Goal: Information Seeking & Learning: Learn about a topic

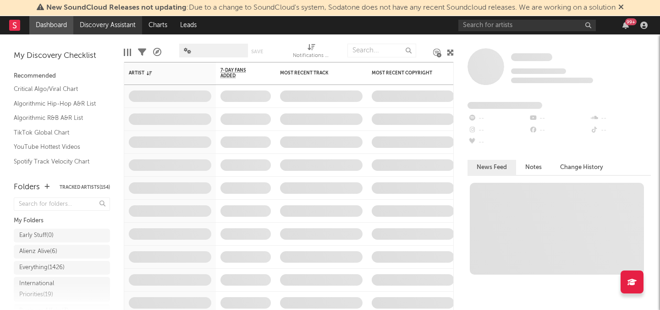
click at [96, 27] on link "Discovery Assistant" at bounding box center [107, 25] width 69 height 18
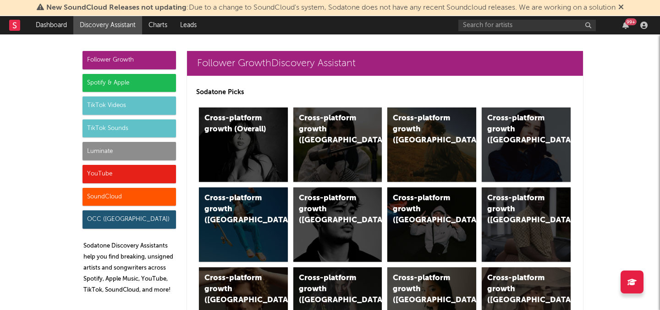
click at [147, 147] on div "Luminate" at bounding box center [130, 151] width 94 height 18
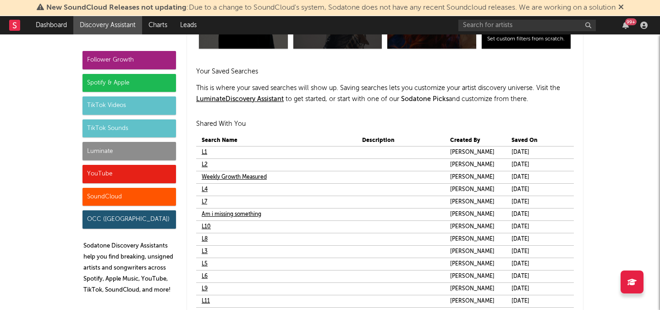
scroll to position [5399, 0]
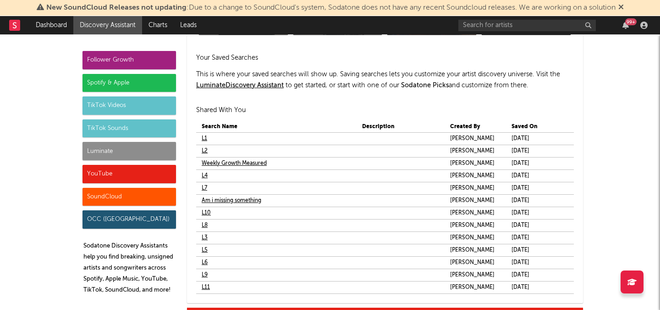
click at [225, 200] on link "Am i missing something" at bounding box center [232, 200] width 60 height 11
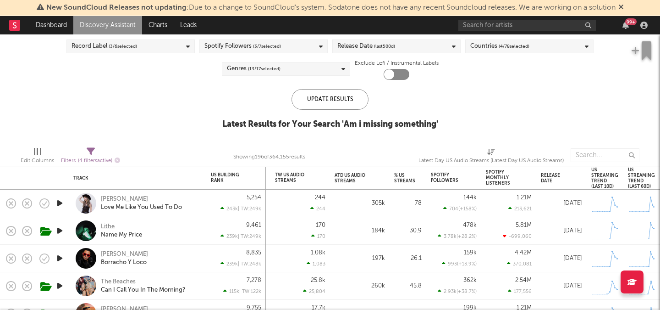
click at [109, 227] on div "Lithe" at bounding box center [108, 226] width 14 height 8
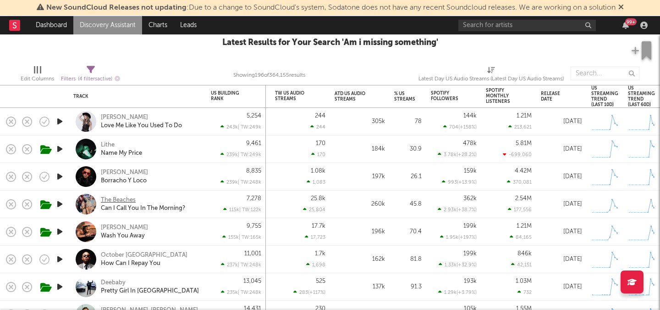
click at [131, 197] on div "The Beaches" at bounding box center [118, 200] width 35 height 8
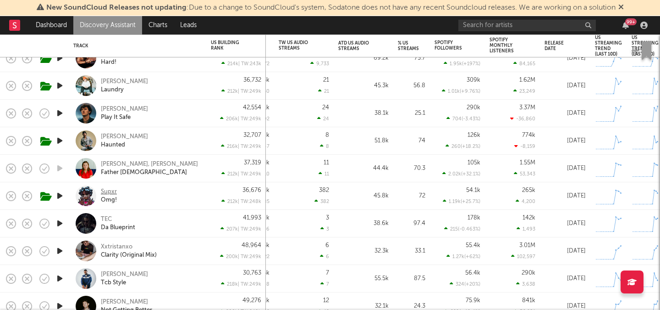
click at [108, 191] on div "Supxr" at bounding box center [109, 192] width 16 height 8
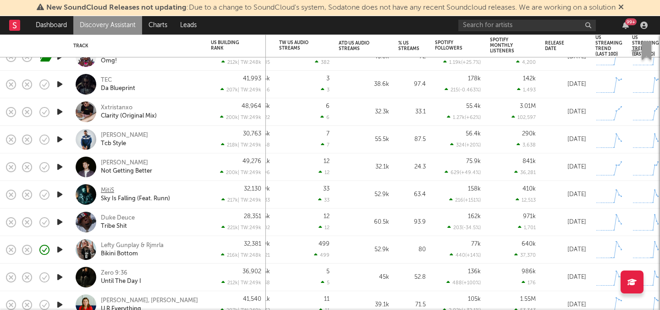
click at [109, 190] on div "MitiS" at bounding box center [107, 190] width 13 height 8
click at [115, 220] on div "Duke Deuce" at bounding box center [118, 218] width 34 height 8
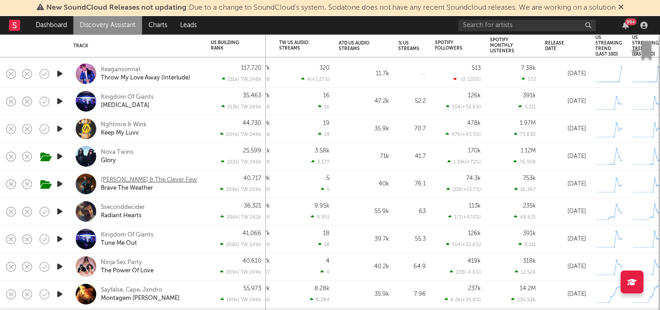
click at [177, 180] on div "Kolton Moore & The Clever Few" at bounding box center [149, 180] width 96 height 8
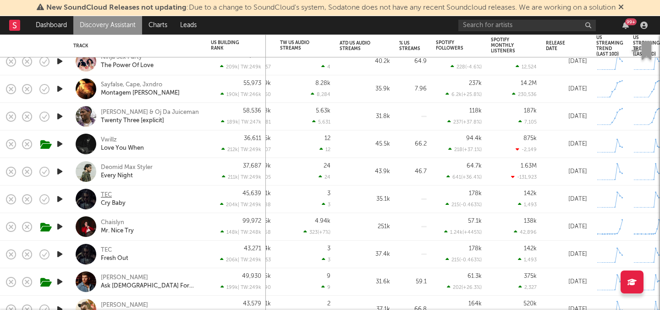
click at [105, 192] on div "TEC" at bounding box center [106, 195] width 11 height 8
click at [117, 223] on div "Chaislyn" at bounding box center [112, 222] width 23 height 8
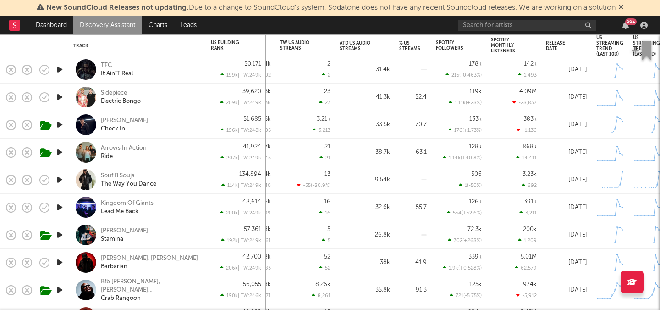
click at [108, 227] on div "Mills" at bounding box center [124, 231] width 47 height 8
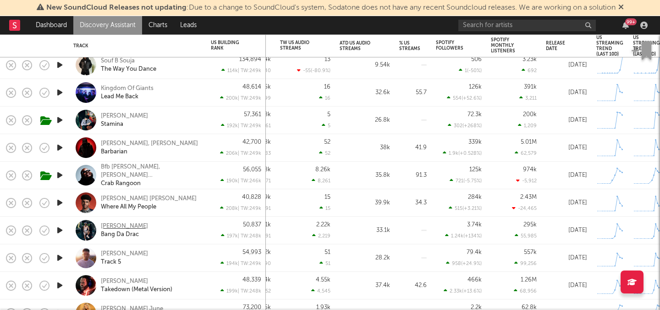
click at [112, 225] on div "Reggie" at bounding box center [124, 226] width 47 height 8
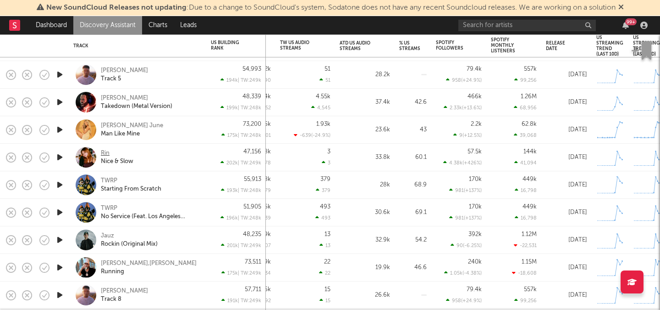
click at [102, 151] on div "Rin" at bounding box center [105, 153] width 9 height 8
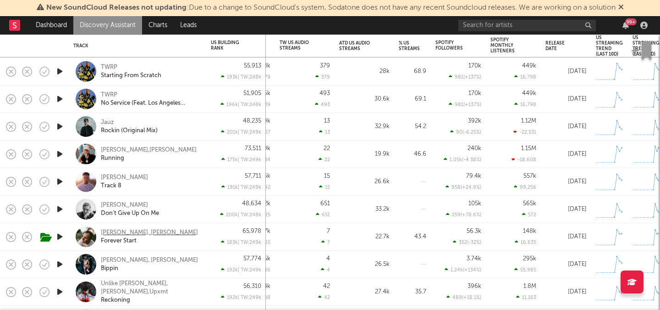
click at [166, 235] on div "Ryan Nealon, Jillian Rossi" at bounding box center [149, 232] width 97 height 8
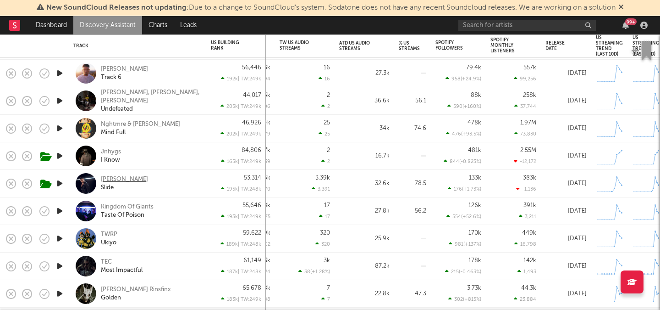
click at [126, 180] on div "Kevin Ross" at bounding box center [124, 179] width 47 height 8
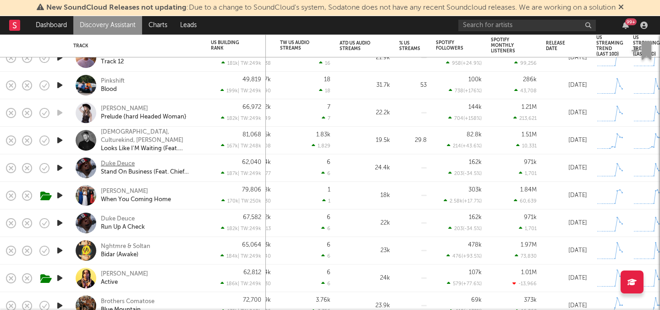
click at [113, 162] on div "Duke Deuce" at bounding box center [118, 164] width 34 height 8
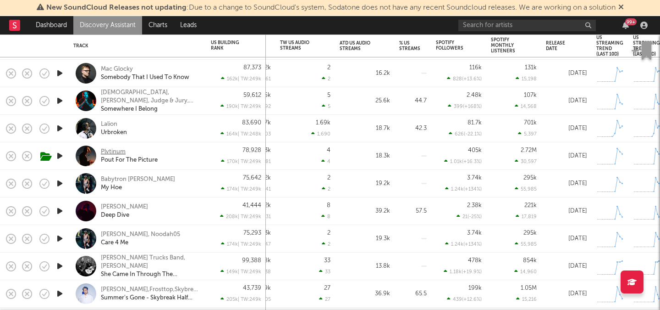
click at [115, 149] on div "Plvtinum" at bounding box center [113, 152] width 25 height 8
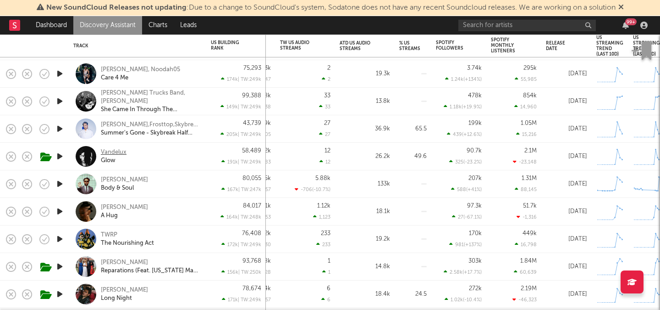
click at [125, 152] on div "Vandelux" at bounding box center [114, 152] width 26 height 8
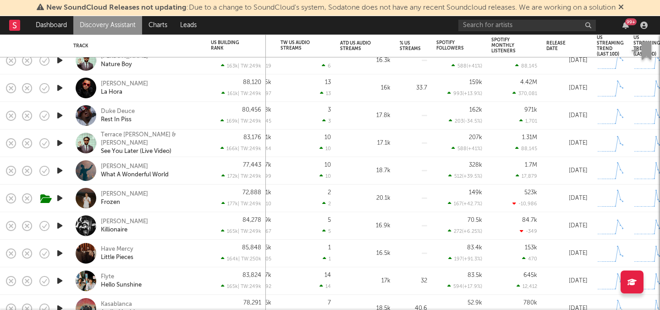
click at [118, 161] on div "Cody Fry What A Wonderful World" at bounding box center [137, 170] width 128 height 27
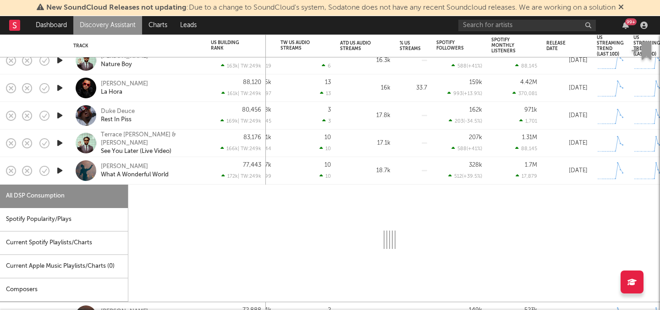
select select "1w"
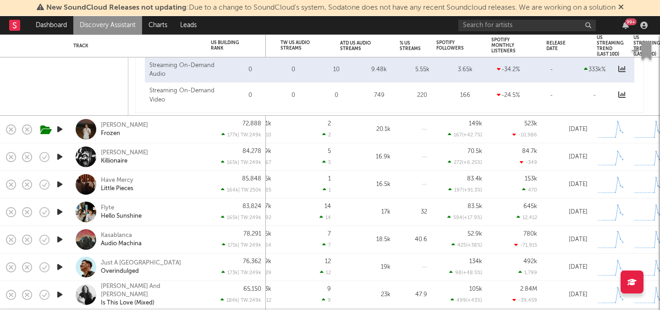
click at [158, 129] on div "Sammy Rash Frozen" at bounding box center [150, 129] width 99 height 17
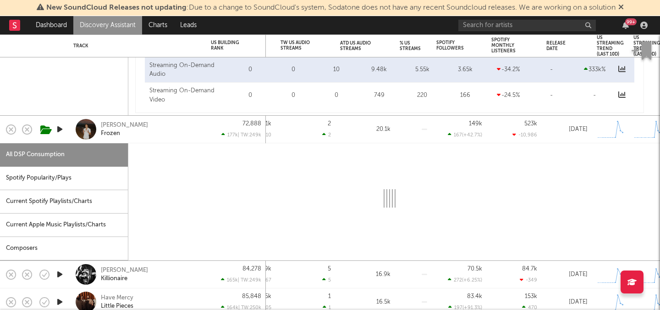
select select "1w"
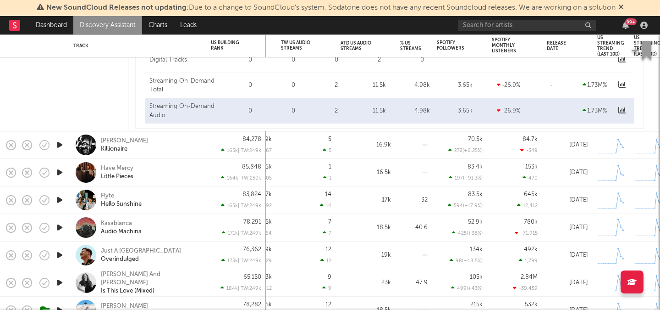
click at [168, 176] on div "Have Mercy Little Pieces" at bounding box center [150, 172] width 99 height 17
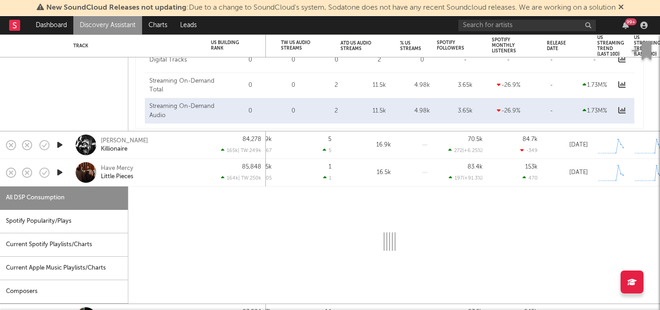
select select "1w"
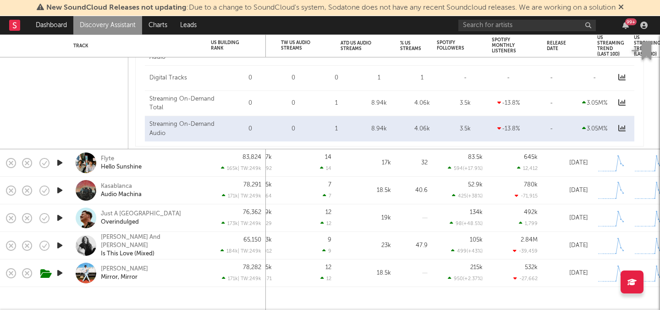
click at [166, 181] on div "Kasablanca Audio Machina" at bounding box center [137, 190] width 128 height 27
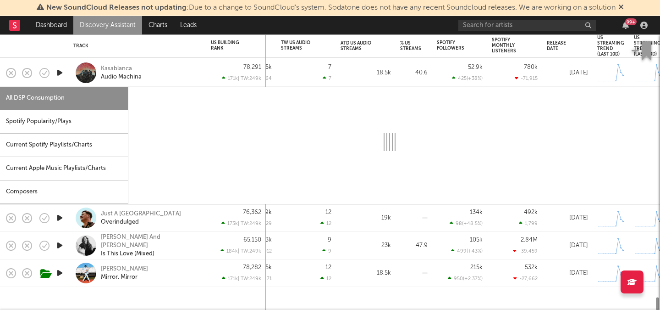
select select "1w"
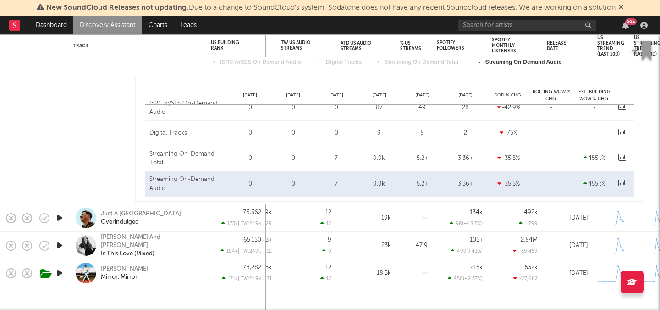
click at [161, 263] on div "Fulton Lee Mirror, Mirror" at bounding box center [137, 272] width 128 height 27
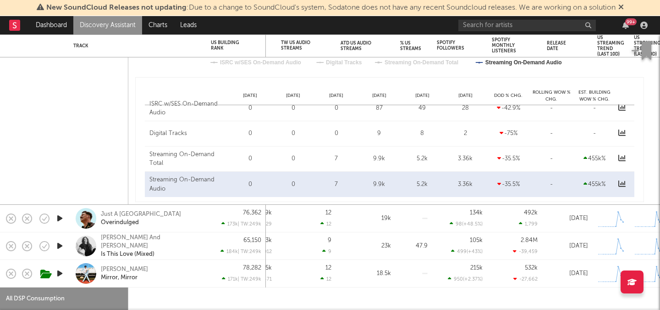
select select "1w"
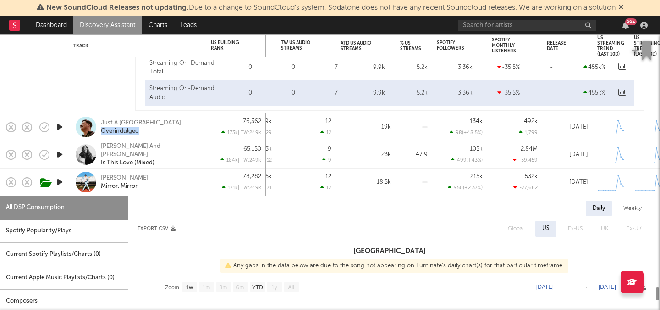
click at [148, 127] on div "Just A Gent Overindulged" at bounding box center [150, 127] width 99 height 17
select select "1w"
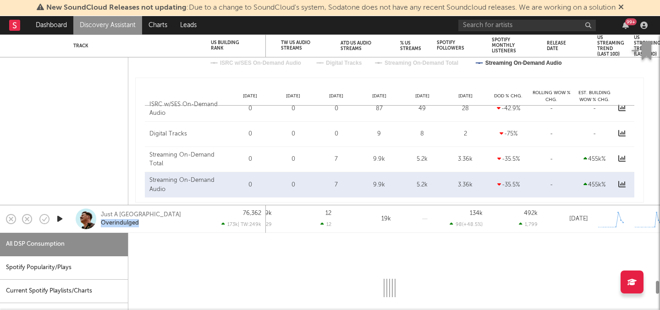
select select "1w"
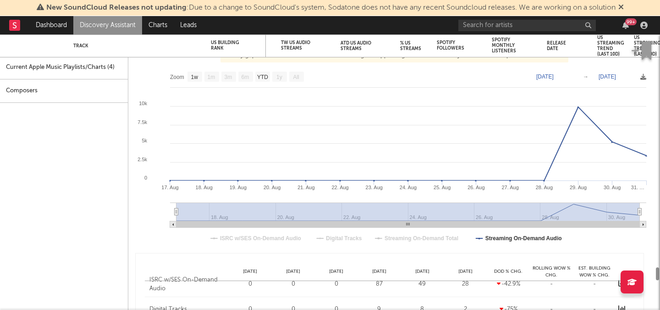
select select "1w"
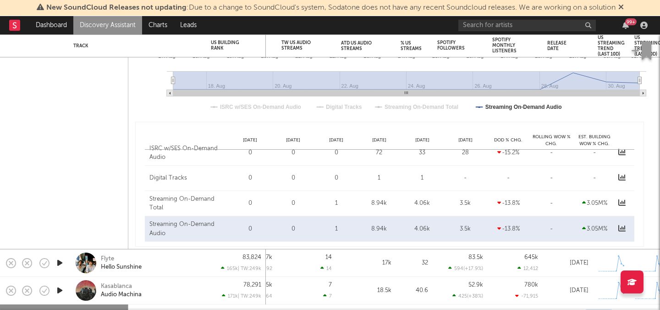
click at [145, 265] on div "Flyte Hello Sunshine" at bounding box center [150, 262] width 99 height 17
select select "1w"
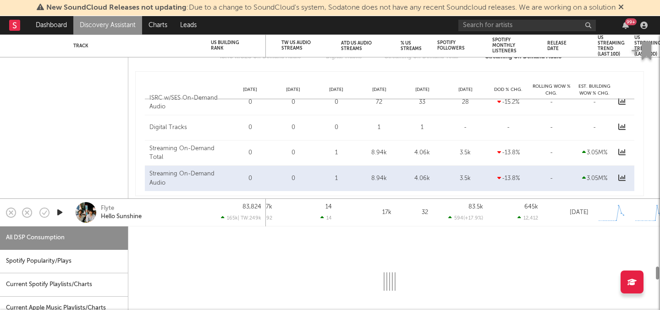
select select "1w"
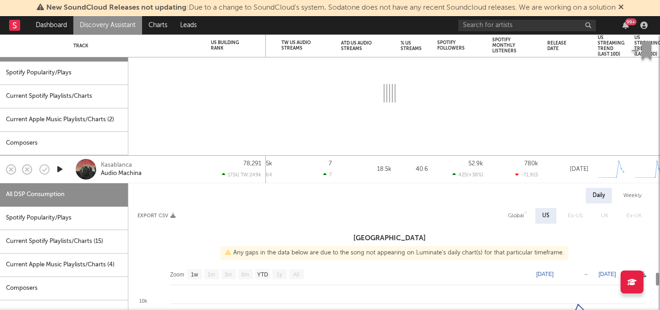
select select "1w"
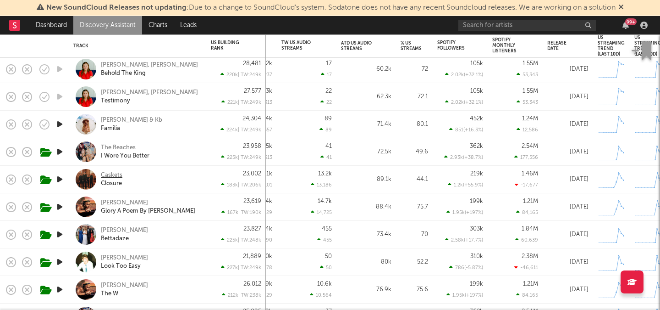
click at [107, 177] on div "Caskets" at bounding box center [112, 175] width 22 height 8
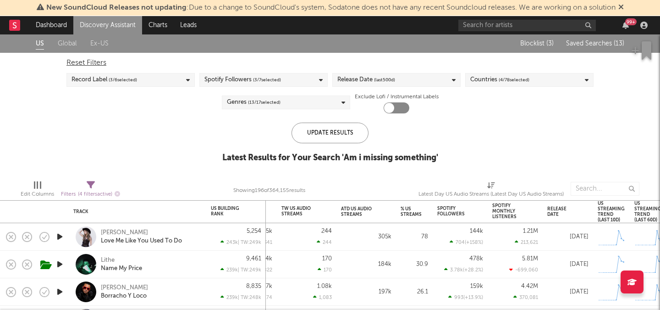
click at [582, 43] on span "Saved Searches ( 13 )" at bounding box center [595, 43] width 58 height 6
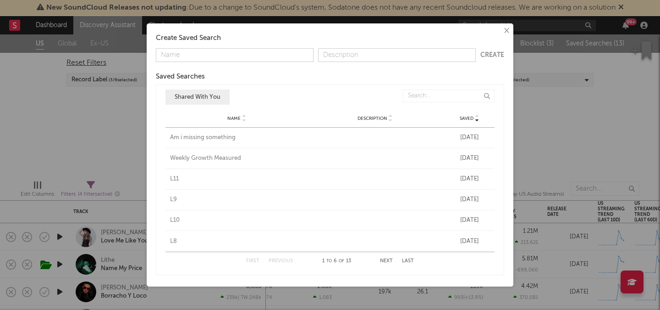
click at [174, 178] on div "L11" at bounding box center [237, 178] width 134 height 9
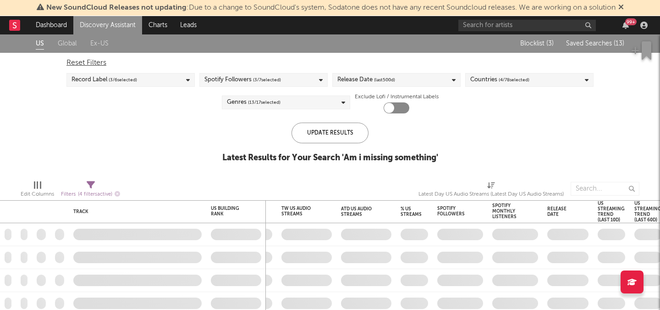
checkbox input "true"
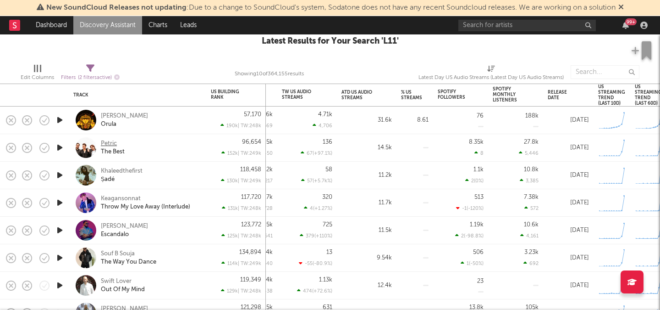
click at [107, 143] on div "Petric" at bounding box center [109, 143] width 16 height 8
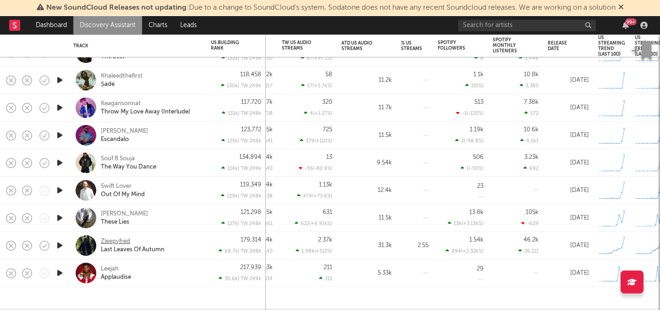
click at [124, 242] on div "Zleepyfred" at bounding box center [115, 241] width 29 height 8
click at [112, 267] on div "Leejah" at bounding box center [110, 269] width 18 height 8
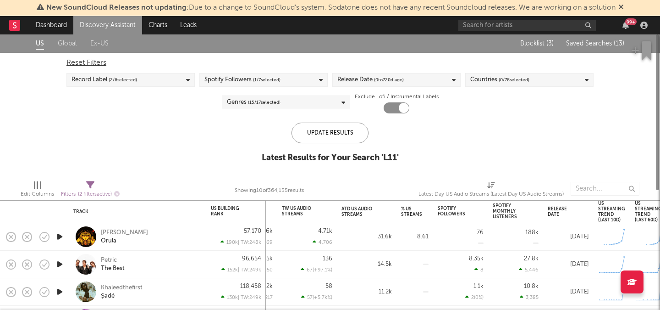
click at [606, 46] on span "Saved Searches ( 13 )" at bounding box center [595, 43] width 58 height 6
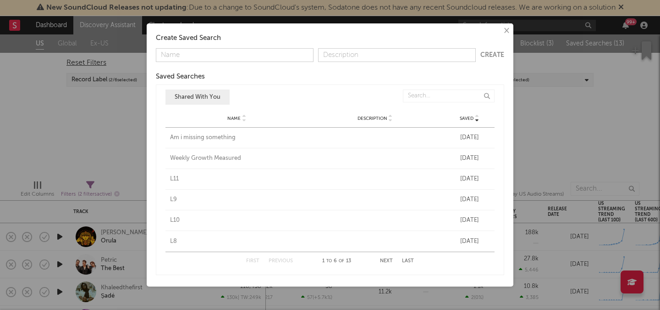
click at [174, 200] on div "L9" at bounding box center [237, 199] width 134 height 9
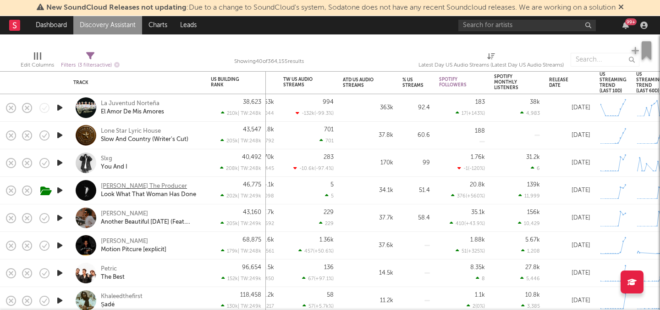
click at [140, 185] on div "Walter The Producer" at bounding box center [144, 186] width 86 height 8
click at [108, 155] on div "Slxg" at bounding box center [106, 159] width 11 height 8
click at [144, 105] on div "La Juventud Norteña" at bounding box center [130, 103] width 59 height 8
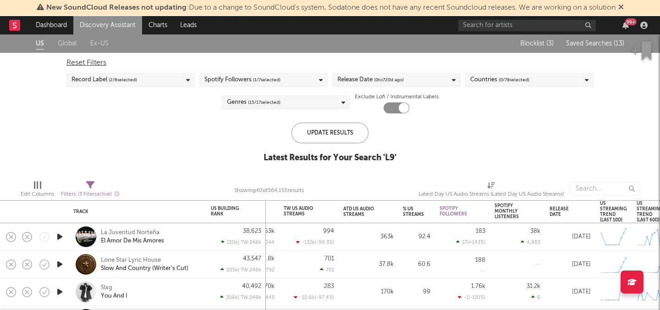
click at [590, 40] on span "Saved Searches ( 13 )" at bounding box center [595, 43] width 58 height 6
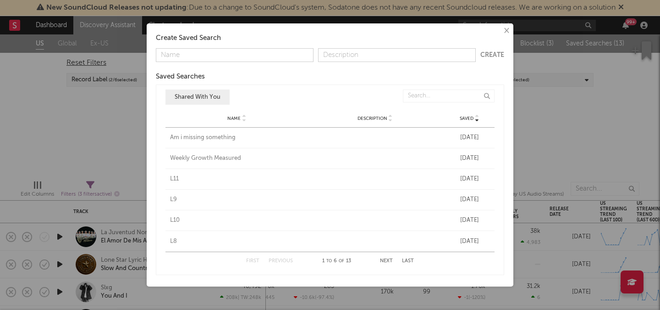
click at [175, 222] on div "L10" at bounding box center [237, 220] width 134 height 9
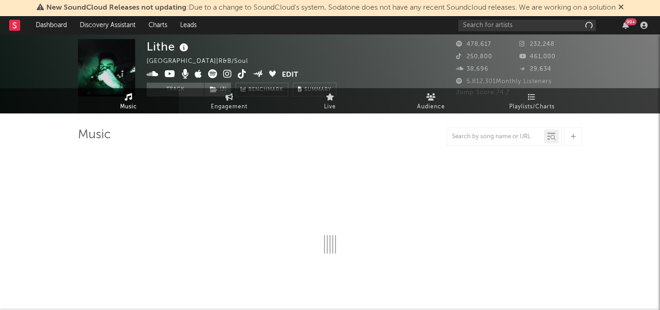
select select "6m"
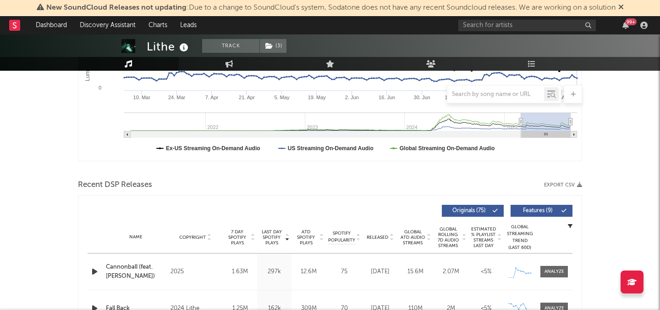
scroll to position [294, 0]
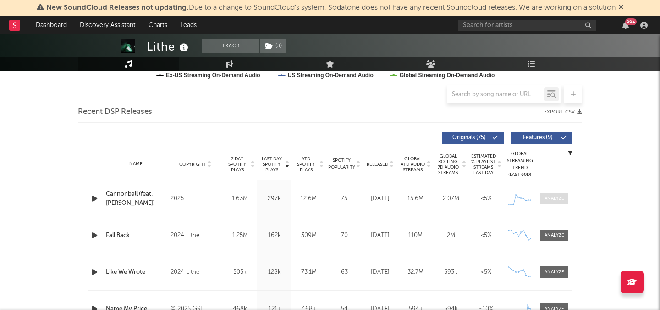
click at [550, 199] on div at bounding box center [555, 198] width 20 height 7
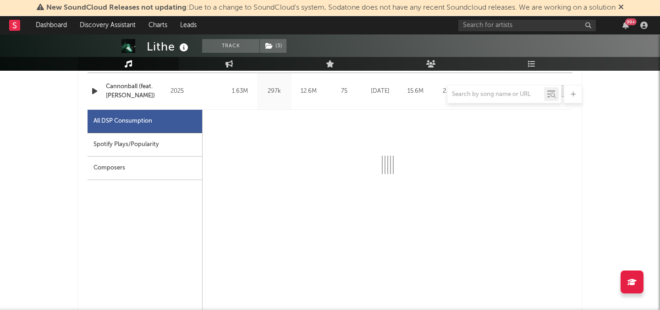
select select "1w"
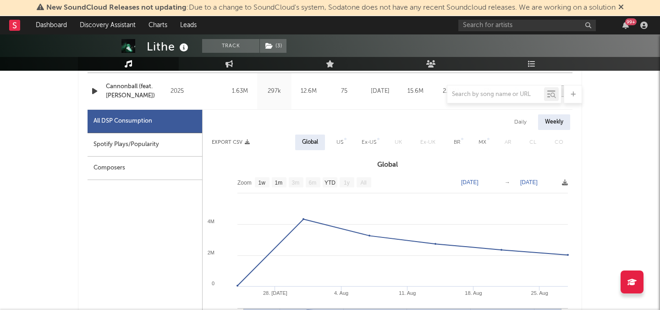
scroll to position [411, 0]
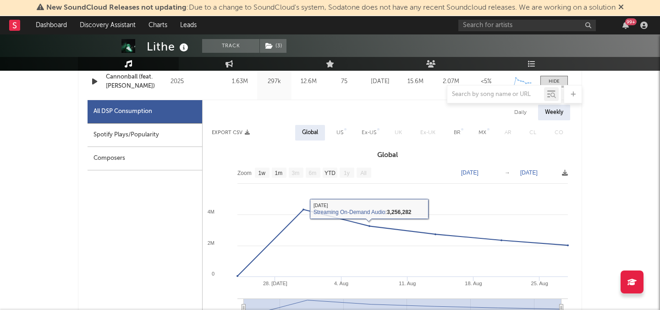
click at [527, 113] on div "Daily" at bounding box center [521, 113] width 26 height 16
select select "1w"
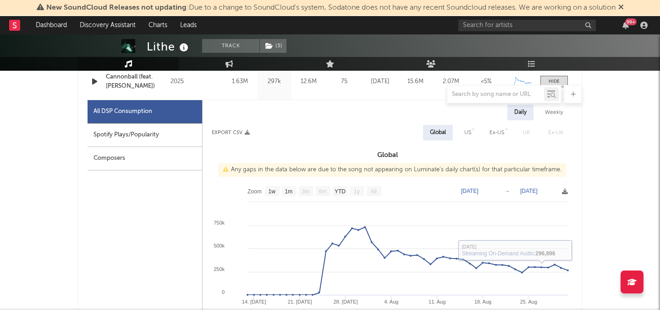
click at [470, 128] on div "US" at bounding box center [467, 132] width 7 height 11
select select "1w"
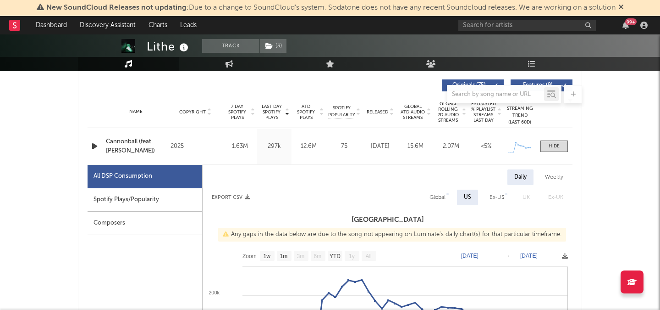
scroll to position [310, 0]
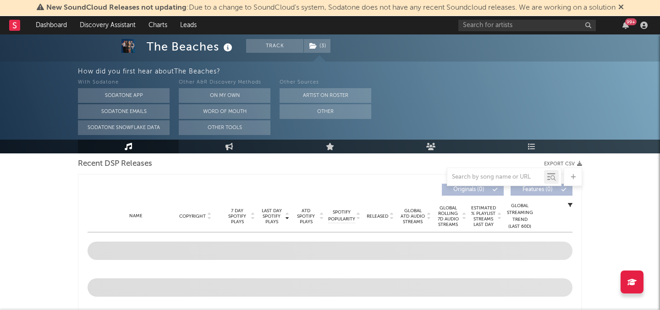
select select "6m"
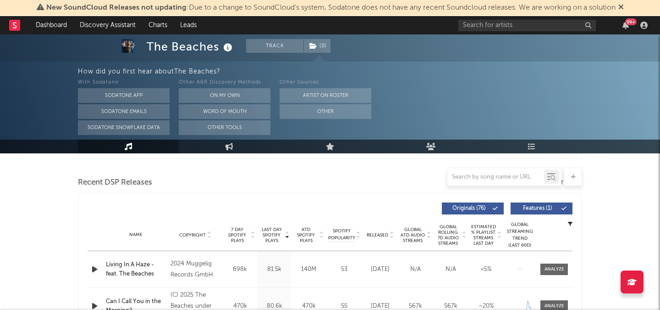
scroll to position [386, 0]
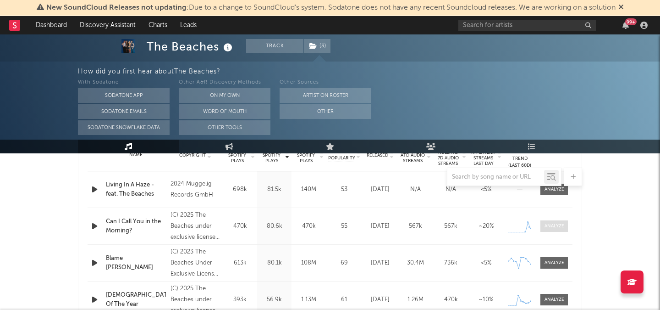
click at [548, 228] on div at bounding box center [555, 225] width 20 height 7
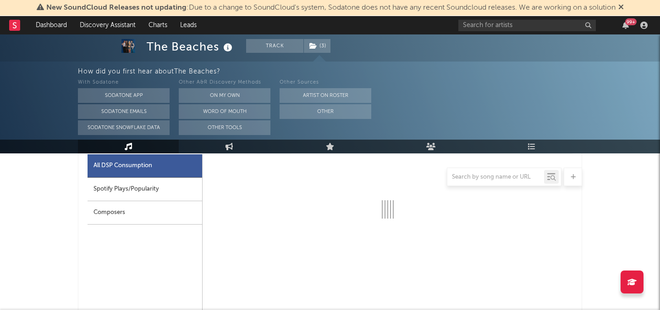
select select "1w"
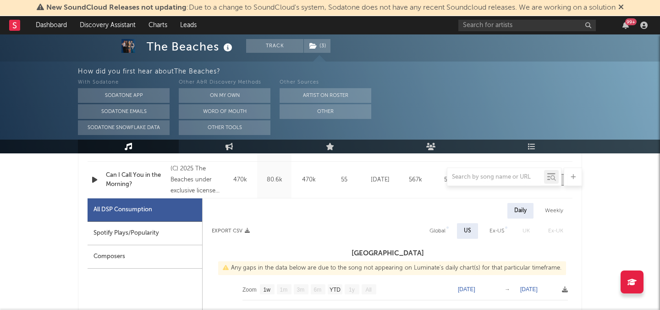
scroll to position [156, 0]
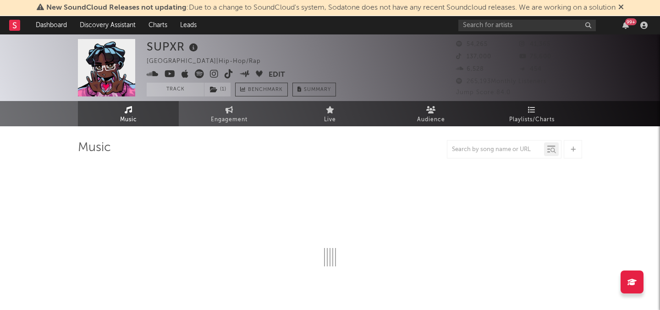
select select "6m"
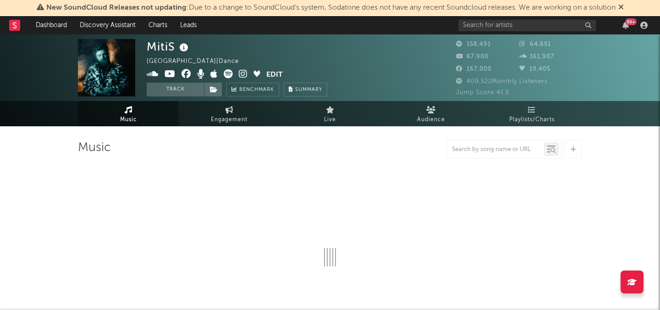
select select "6m"
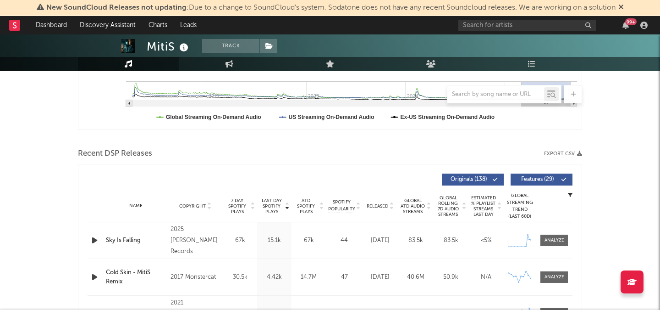
scroll to position [260, 0]
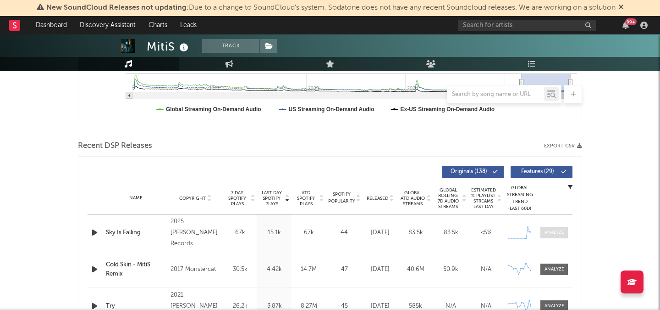
click at [553, 234] on div at bounding box center [555, 232] width 20 height 7
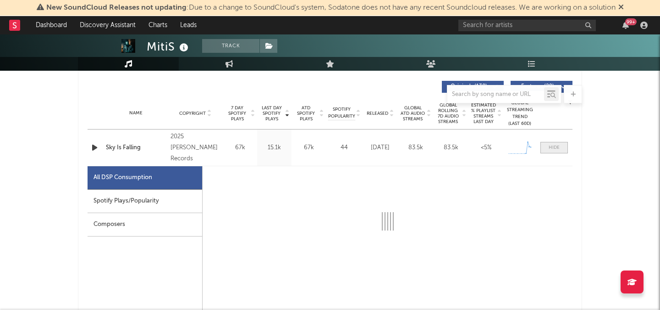
scroll to position [347, 0]
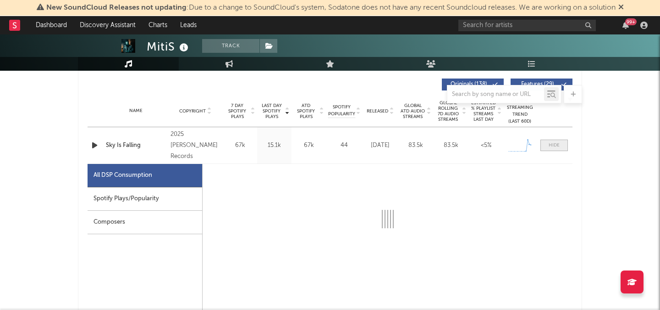
select select "1w"
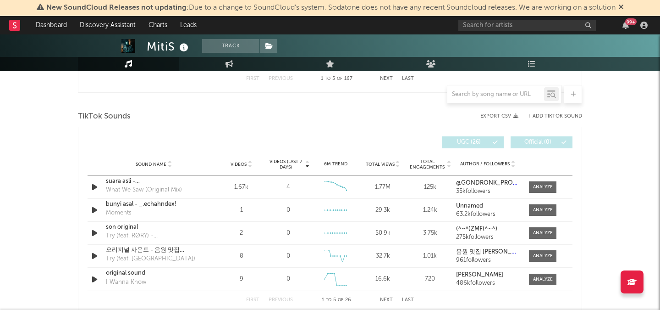
scroll to position [1025, 0]
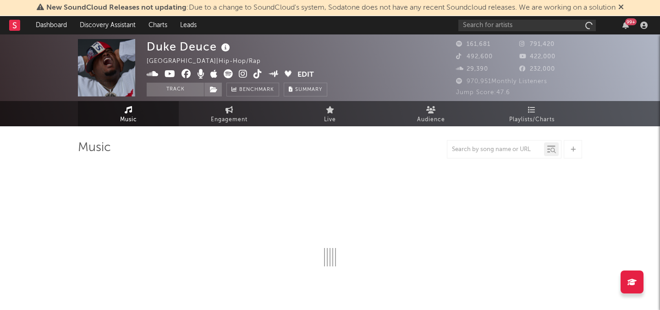
select select "6m"
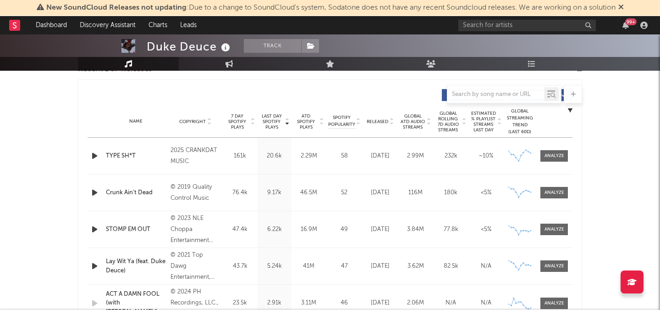
scroll to position [313, 0]
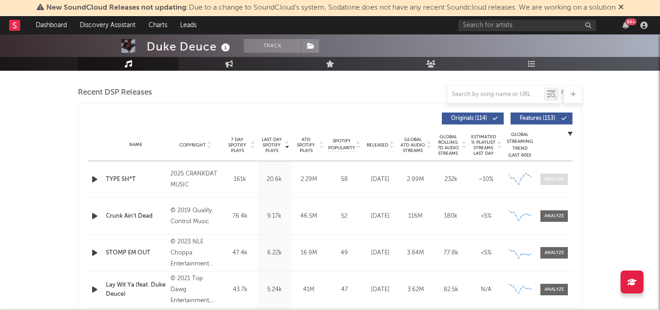
click at [543, 176] on span at bounding box center [555, 178] width 28 height 11
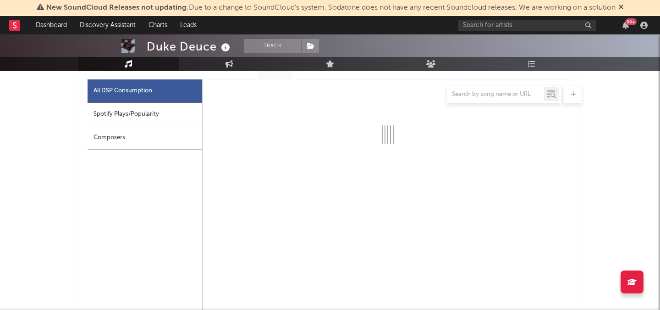
scroll to position [439, 0]
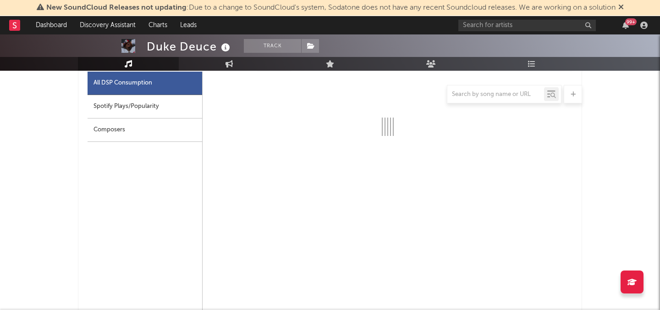
select select "1w"
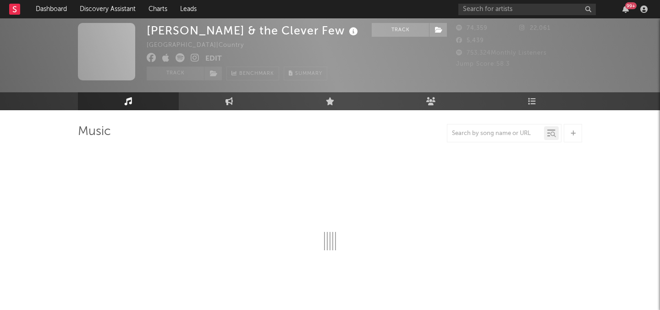
scroll to position [40, 0]
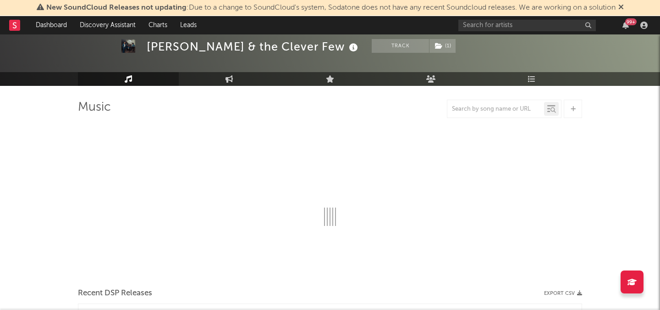
select select "6m"
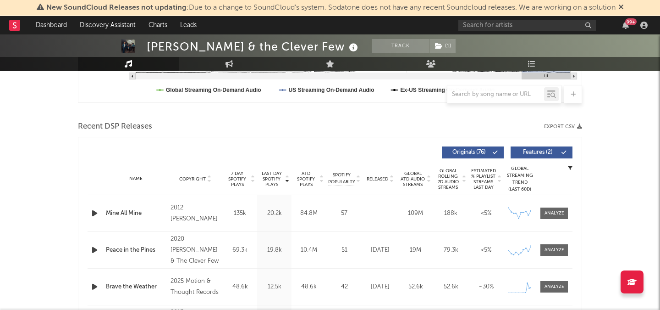
scroll to position [292, 0]
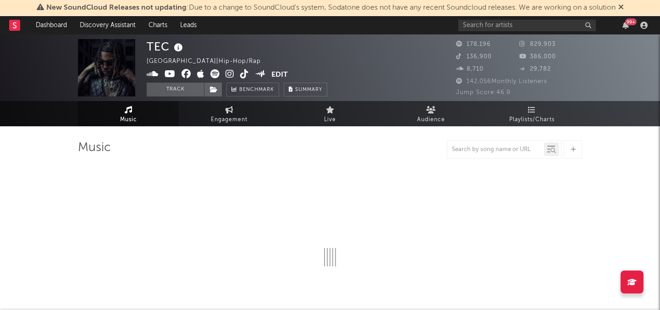
select select "6m"
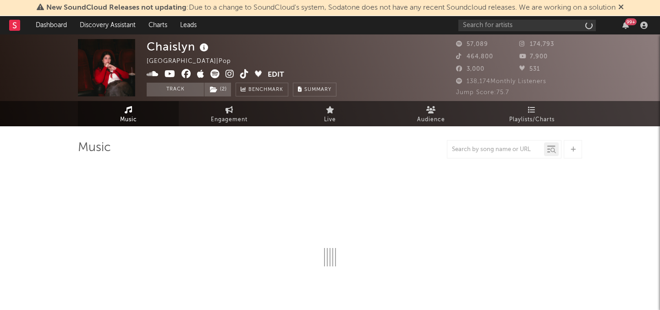
select select "6m"
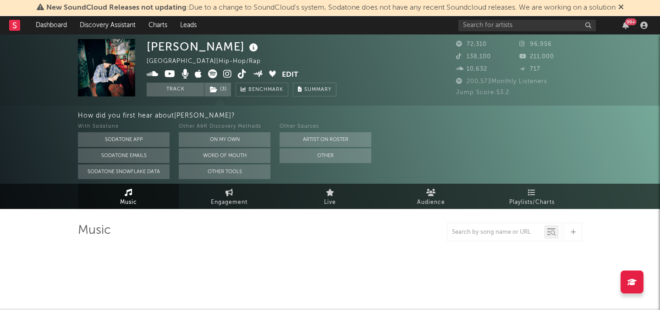
select select "6m"
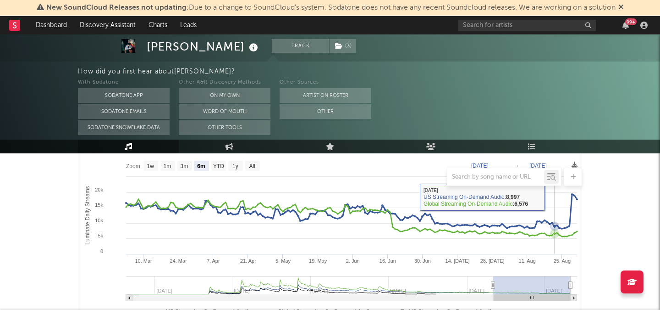
scroll to position [127, 0]
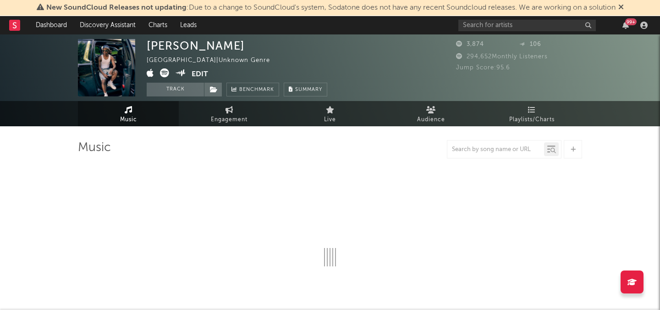
select select "1w"
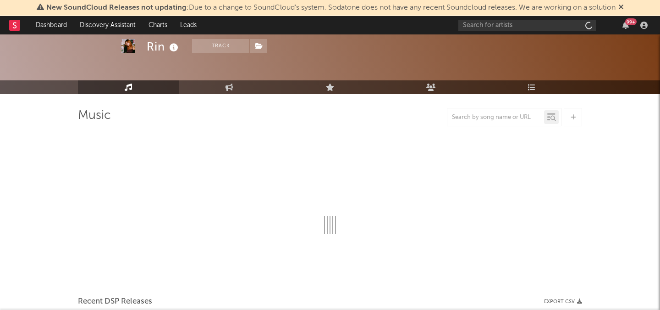
scroll to position [35, 0]
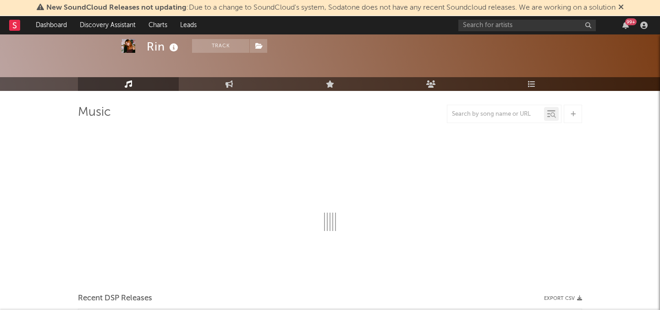
select select "6m"
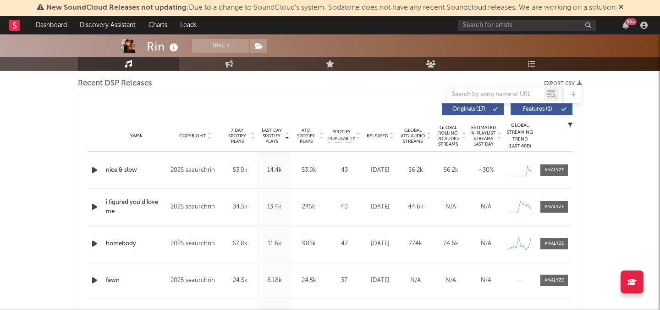
scroll to position [327, 0]
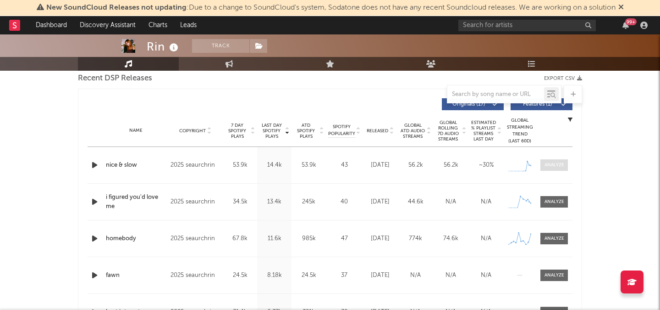
click at [557, 162] on div at bounding box center [555, 164] width 20 height 7
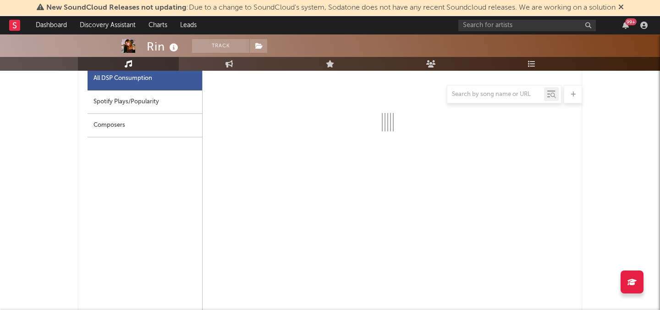
scroll to position [448, 0]
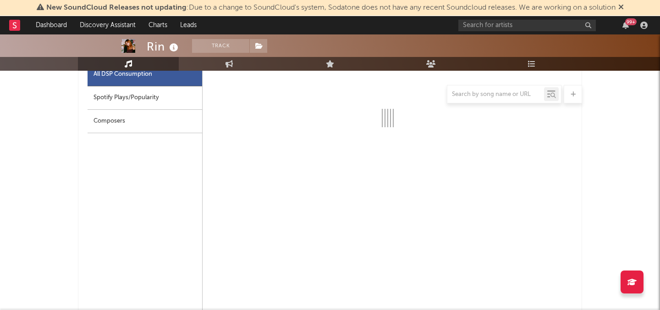
select select "1w"
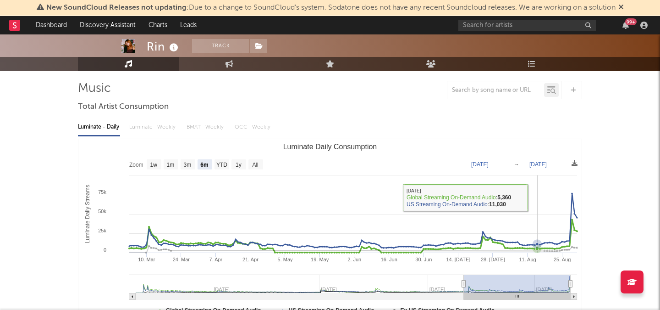
scroll to position [50, 0]
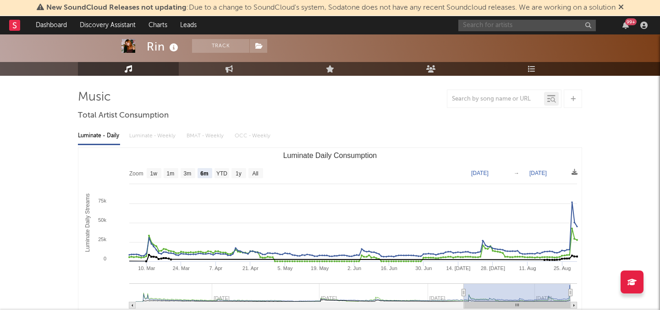
click at [487, 28] on input "text" at bounding box center [528, 25] width 138 height 11
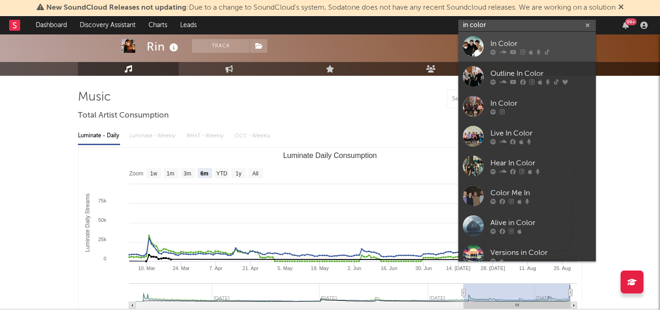
type input "in color"
click at [498, 39] on div "In Color" at bounding box center [541, 43] width 101 height 11
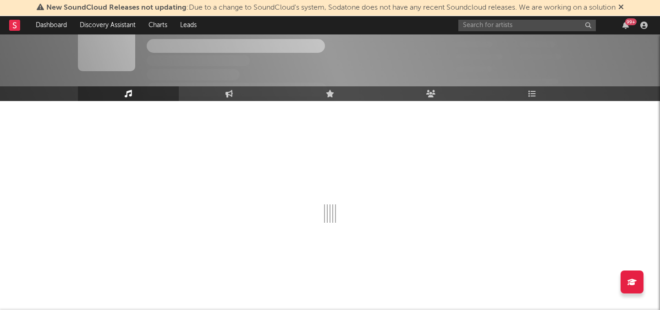
scroll to position [50, 0]
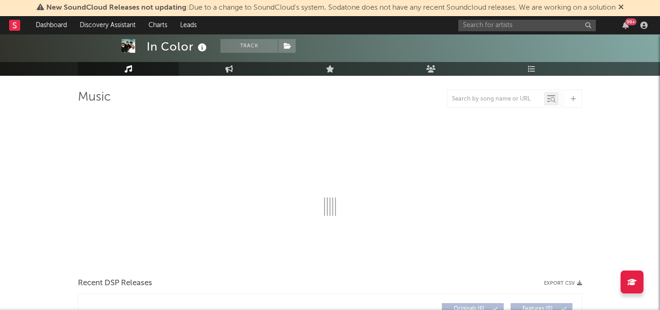
select select "6m"
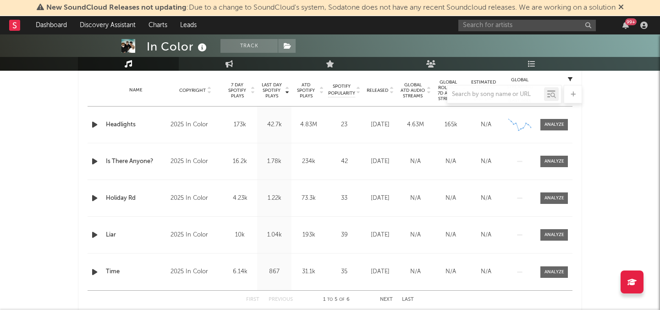
scroll to position [369, 0]
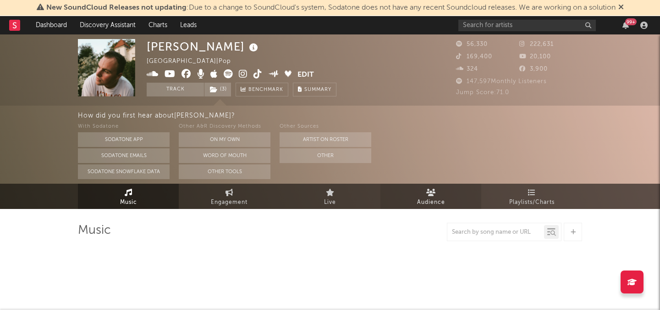
select select "6m"
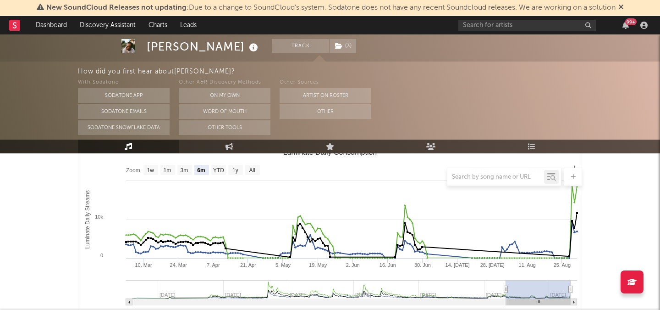
scroll to position [140, 0]
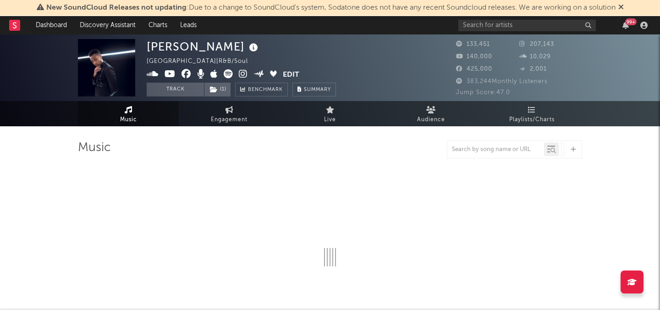
select select "6m"
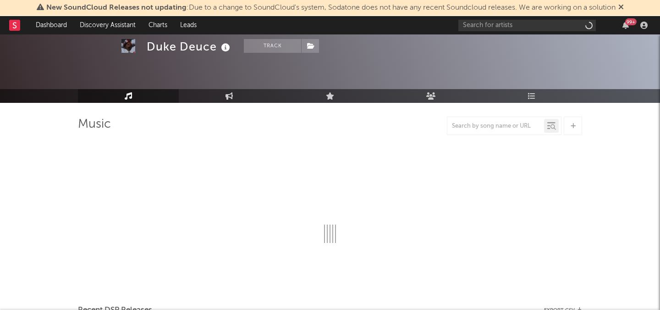
scroll to position [59, 0]
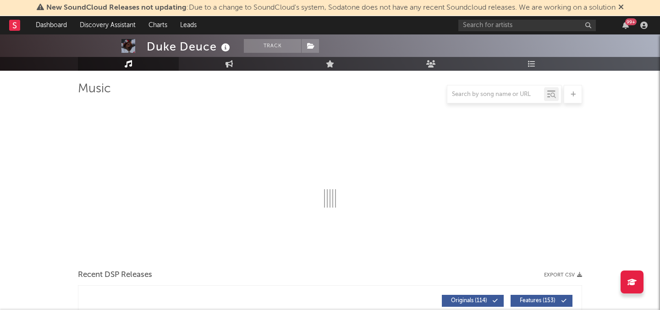
select select "6m"
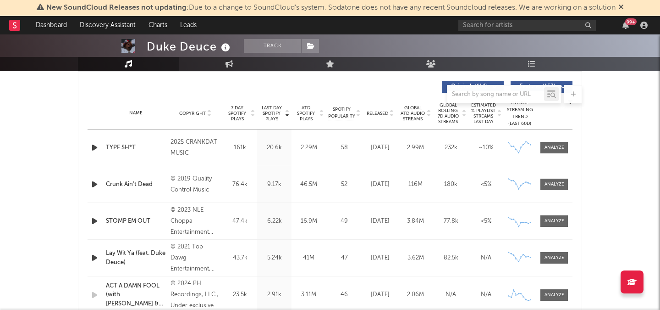
scroll to position [330, 0]
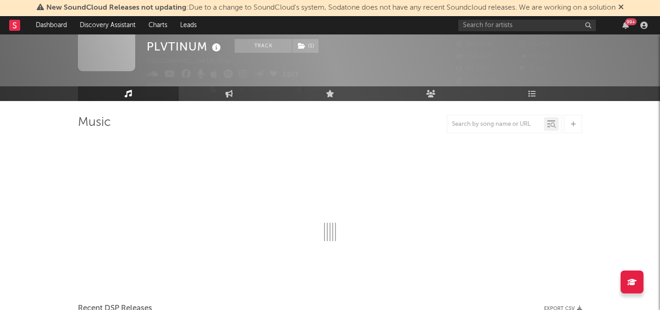
scroll to position [27, 0]
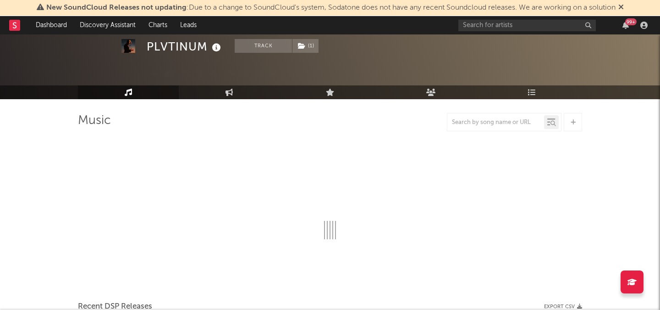
select select "6m"
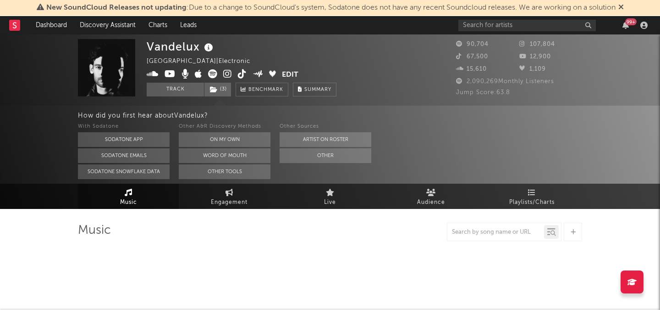
select select "6m"
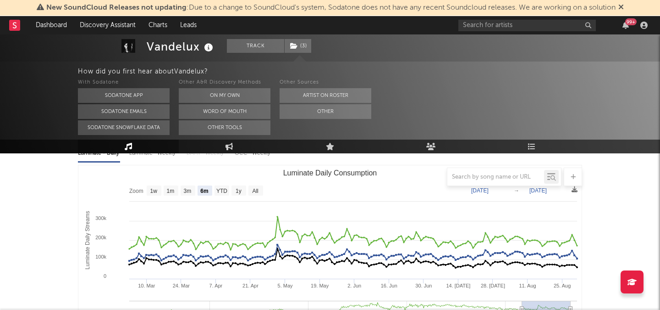
scroll to position [135, 0]
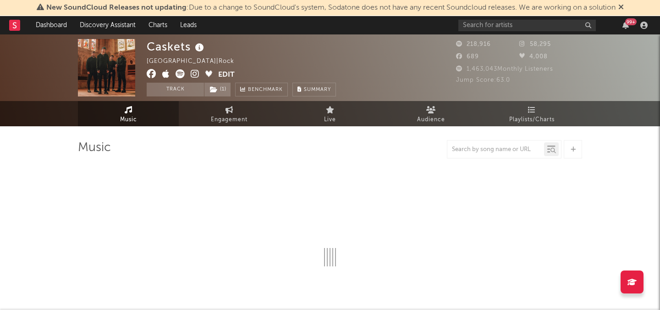
select select "6m"
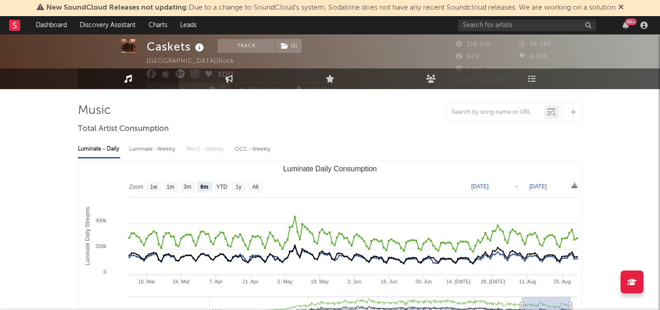
scroll to position [48, 0]
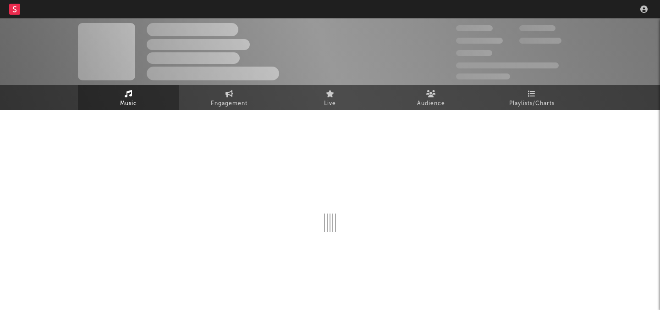
select select "6m"
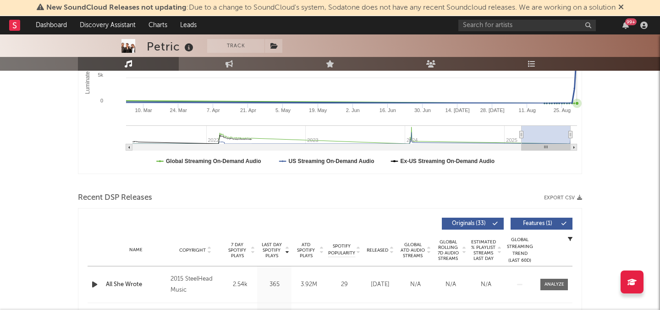
scroll to position [332, 0]
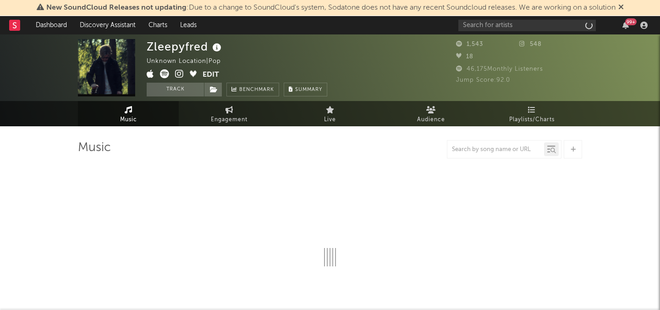
select select "6m"
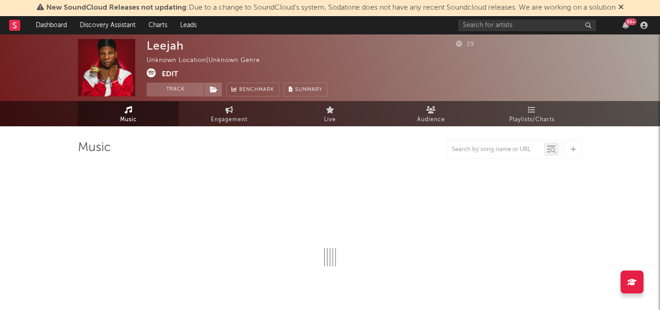
select select "1w"
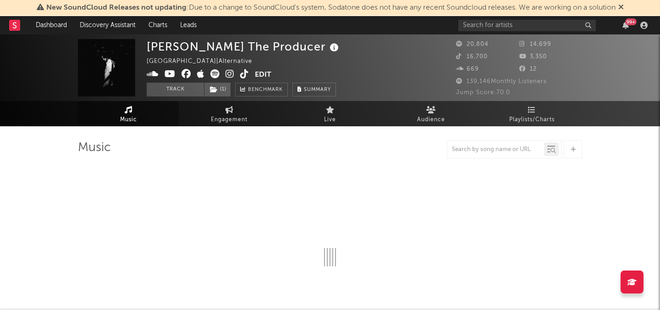
select select "6m"
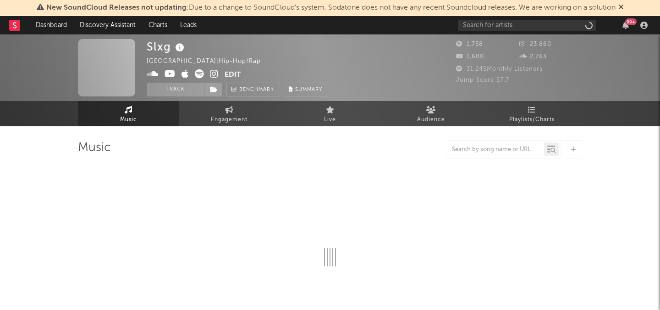
select select "6m"
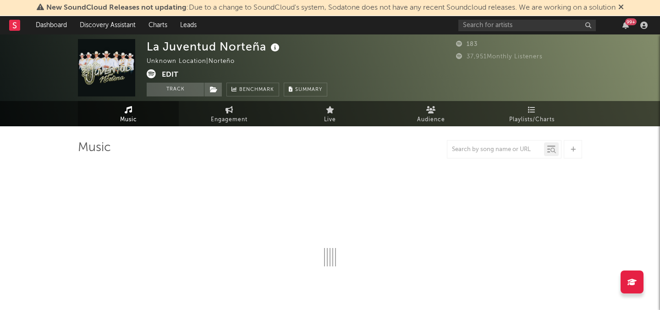
select select "6m"
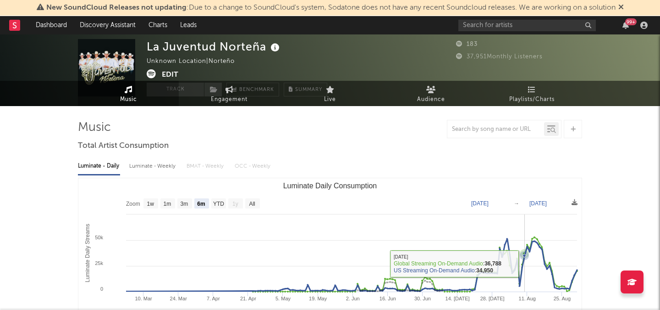
scroll to position [37, 0]
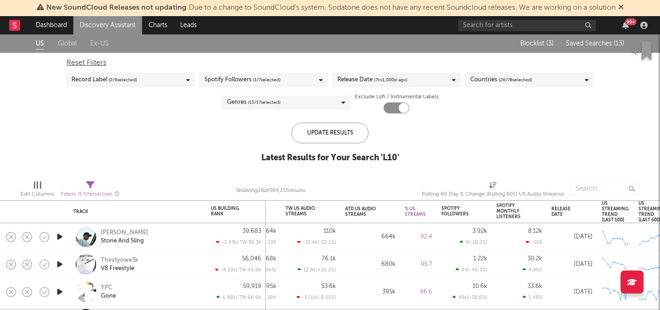
click at [610, 39] on div "Blocklist ( 3 ) Saved Searches ( 13 )" at bounding box center [567, 43] width 115 height 18
click at [596, 46] on span "Saved Searches ( 13 )" at bounding box center [595, 43] width 58 height 6
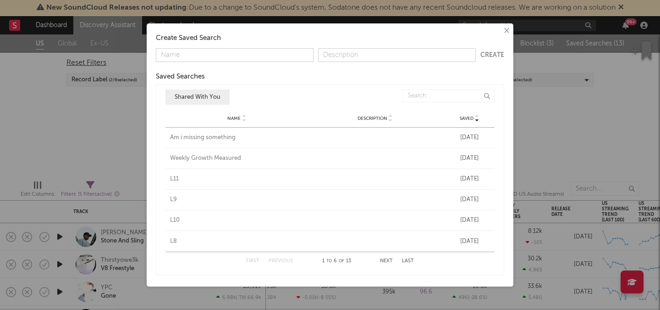
click at [172, 237] on div "L8" at bounding box center [237, 241] width 134 height 9
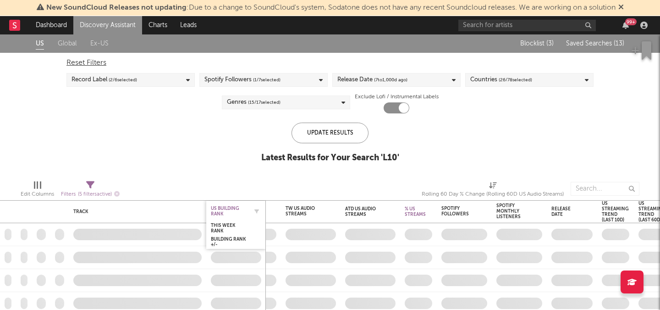
checkbox input "false"
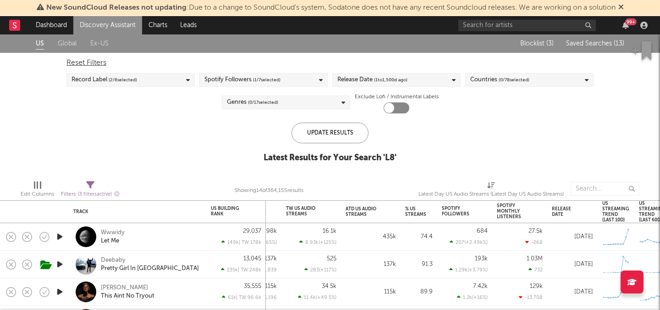
click at [587, 41] on span "Saved Searches ( 13 )" at bounding box center [595, 43] width 58 height 6
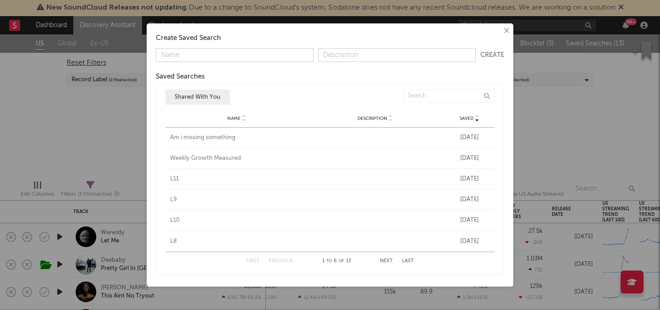
click at [384, 259] on button "Next" at bounding box center [386, 260] width 13 height 5
click at [174, 134] on div "L7" at bounding box center [237, 137] width 134 height 9
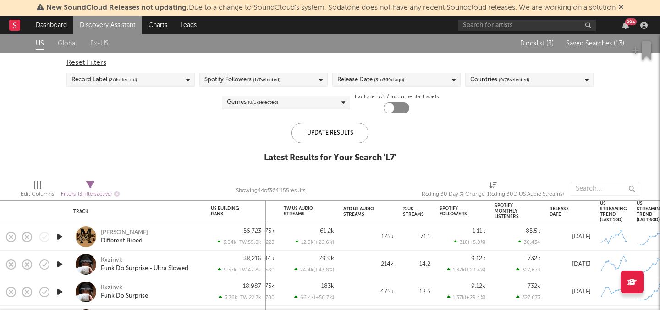
click at [597, 45] on span "Saved Searches ( 13 )" at bounding box center [595, 43] width 58 height 6
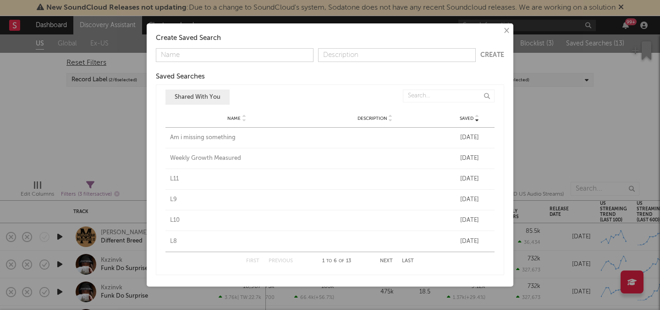
click at [385, 263] on button "Next" at bounding box center [386, 260] width 13 height 5
click at [177, 157] on div "L6" at bounding box center [237, 158] width 134 height 9
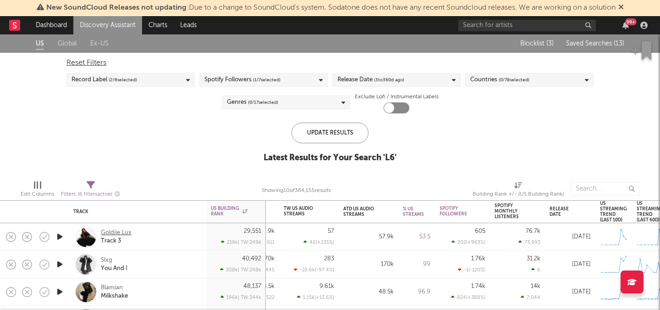
click at [119, 232] on div "Goldiie Lux" at bounding box center [116, 232] width 31 height 8
click at [619, 43] on span "( 13 )" at bounding box center [619, 43] width 11 height 6
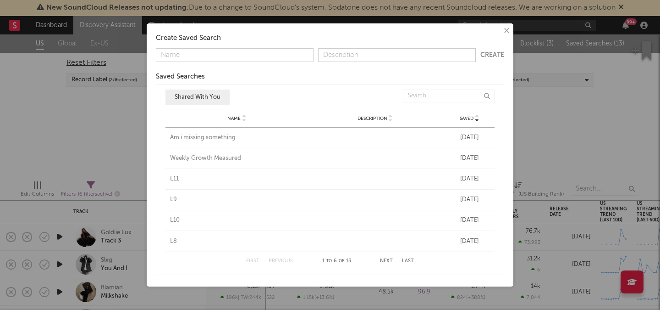
click at [386, 257] on div "First Previous 1 to 6 of 13 Next Last" at bounding box center [330, 261] width 168 height 18
click at [386, 261] on button "Next" at bounding box center [386, 260] width 13 height 5
click at [171, 180] on div "L5" at bounding box center [237, 178] width 134 height 9
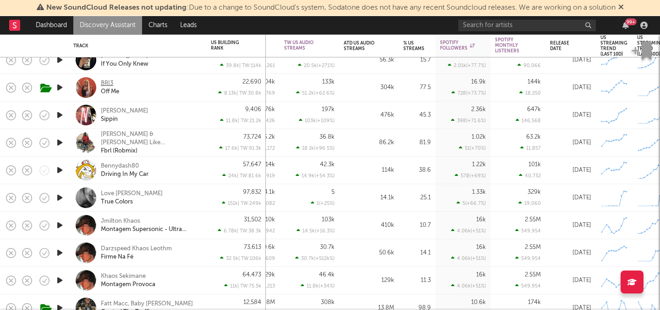
click at [105, 80] on div "BRI3" at bounding box center [107, 83] width 12 height 8
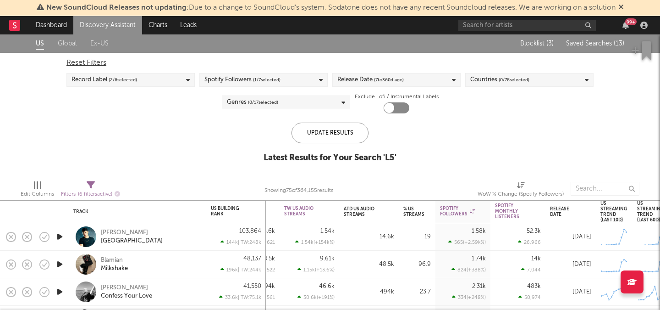
click at [597, 44] on span "Saved Searches ( 13 )" at bounding box center [595, 43] width 58 height 6
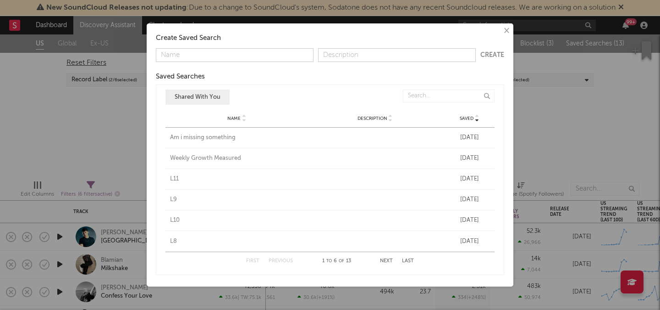
click at [389, 260] on button "Next" at bounding box center [386, 260] width 13 height 5
click at [176, 199] on div "L4" at bounding box center [237, 199] width 134 height 9
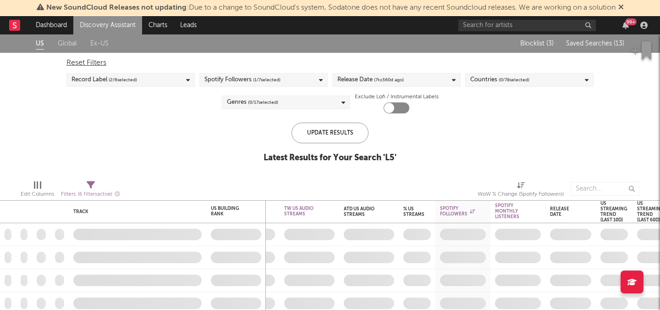
checkbox input "true"
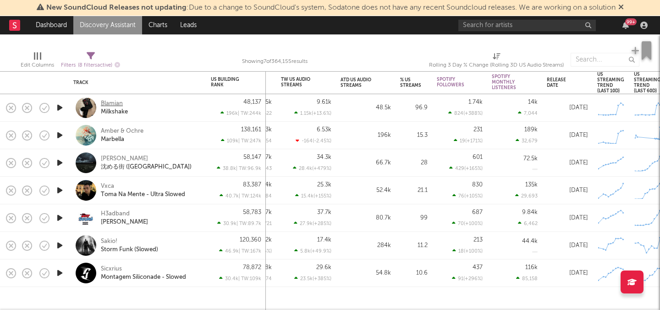
click at [116, 103] on div "Blamian" at bounding box center [112, 103] width 22 height 8
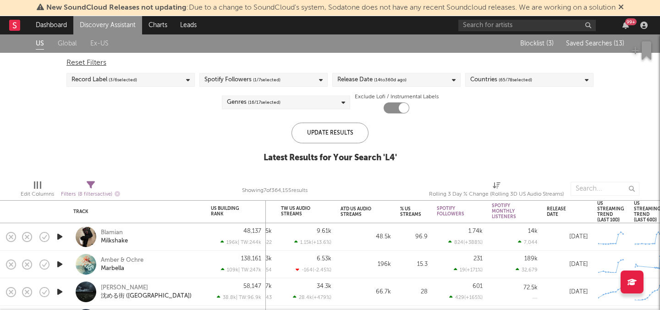
click at [599, 43] on span "Saved Searches ( 13 )" at bounding box center [595, 43] width 58 height 6
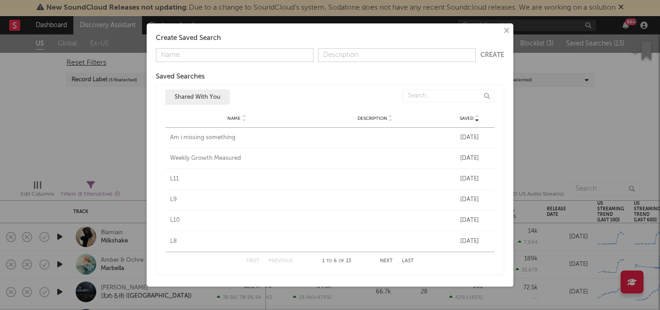
click at [385, 257] on div "First Previous 1 to 6 of 13 Next Last" at bounding box center [330, 261] width 168 height 18
click at [385, 260] on button "Next" at bounding box center [386, 260] width 13 height 5
drag, startPoint x: 205, startPoint y: 229, endPoint x: 286, endPoint y: 255, distance: 84.3
click at [214, 231] on div "Name L7 Description Saved Feb 1, 2024 Name L6 Description Saved Feb 1, 2024 Nam…" at bounding box center [330, 189] width 329 height 124
click at [173, 221] on div "L3" at bounding box center [237, 220] width 134 height 9
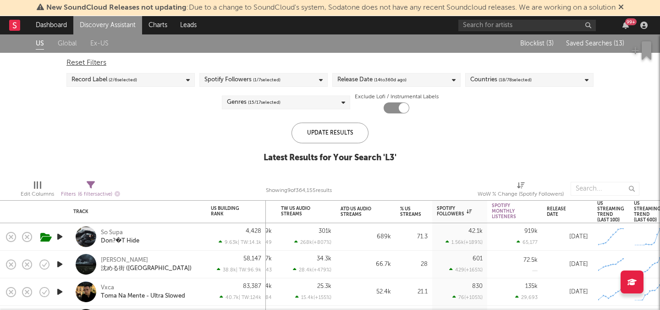
click at [592, 41] on span "Saved Searches ( 13 )" at bounding box center [595, 43] width 58 height 6
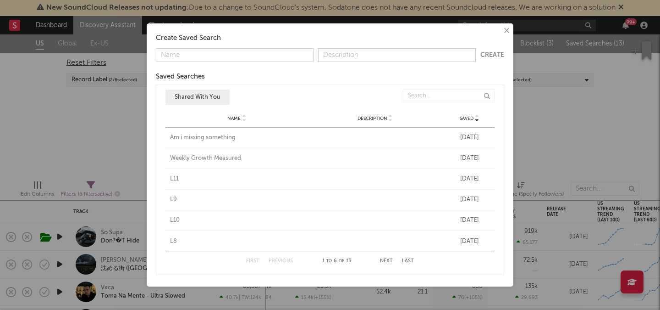
click at [387, 264] on div "First Previous 1 to 6 of 13 Next Last" at bounding box center [330, 261] width 168 height 18
click at [387, 263] on button "Next" at bounding box center [386, 260] width 13 height 5
click at [172, 240] on div "L2" at bounding box center [237, 241] width 134 height 9
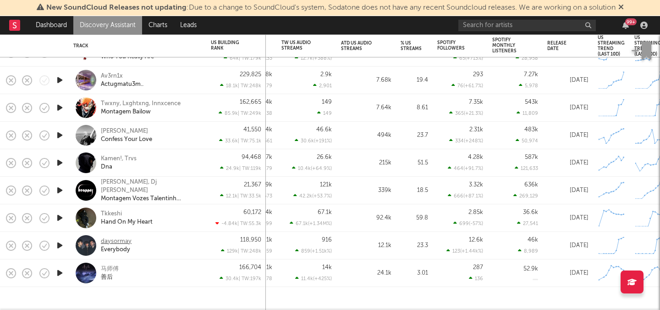
click at [117, 240] on div "daysormay" at bounding box center [116, 241] width 31 height 8
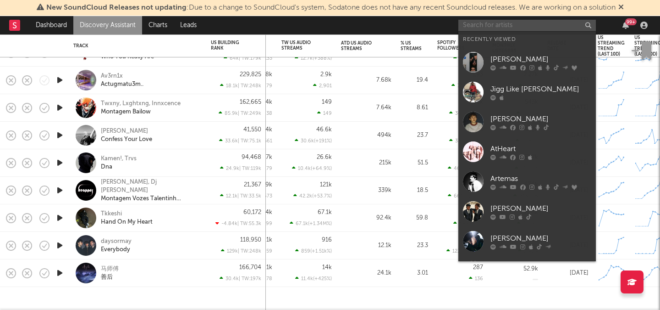
click at [485, 28] on input "text" at bounding box center [528, 25] width 138 height 11
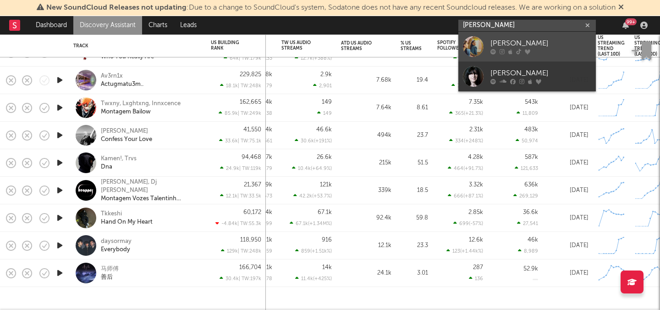
type input "emma andersen"
click at [537, 40] on div "Emma Andersen" at bounding box center [541, 43] width 101 height 11
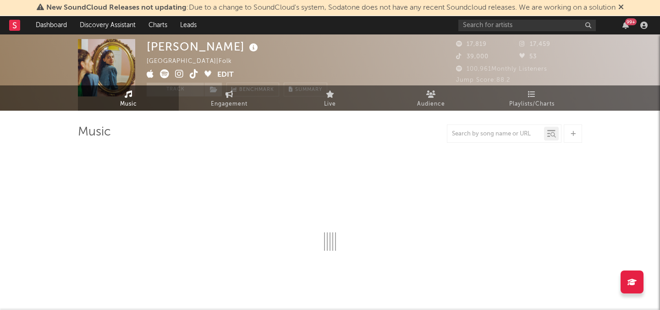
select select "6m"
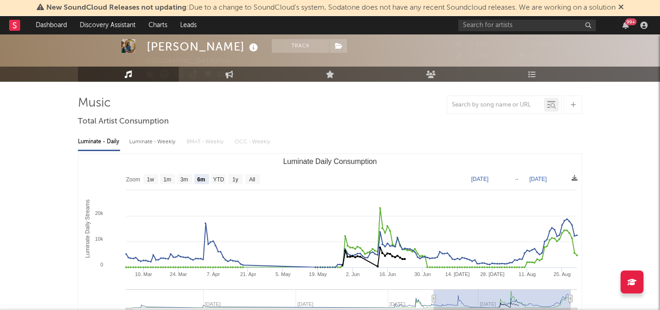
scroll to position [4, 0]
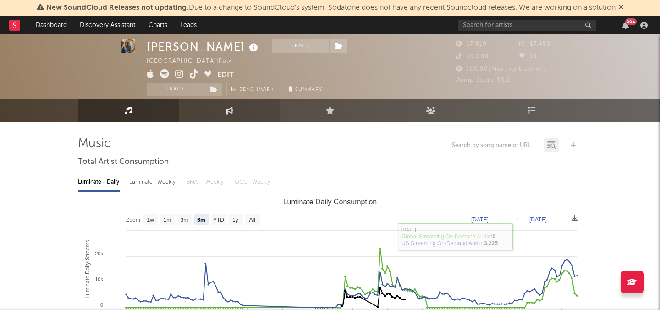
click at [236, 104] on link "Engagement" at bounding box center [229, 110] width 101 height 23
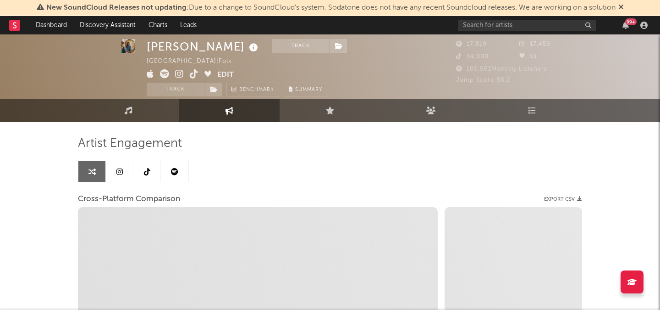
select select "1w"
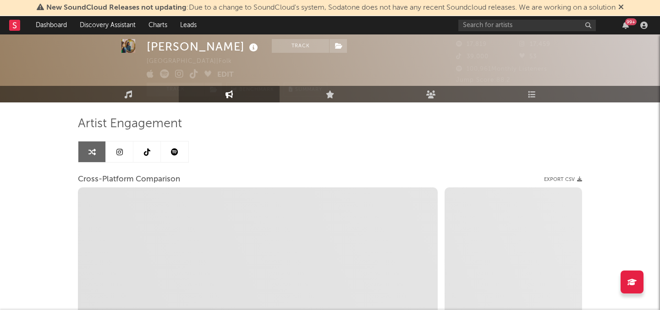
scroll to position [27, 0]
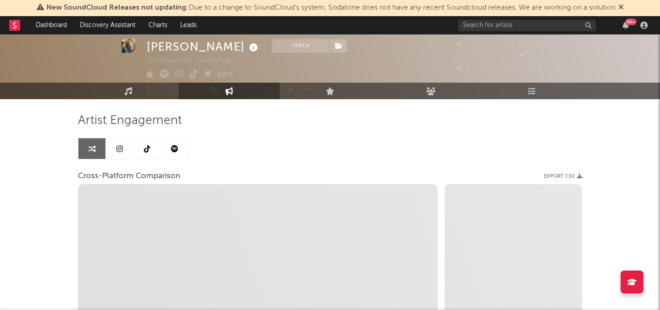
select select "1m"
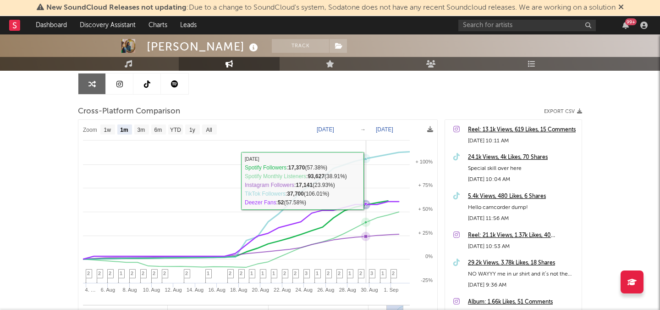
scroll to position [0, 0]
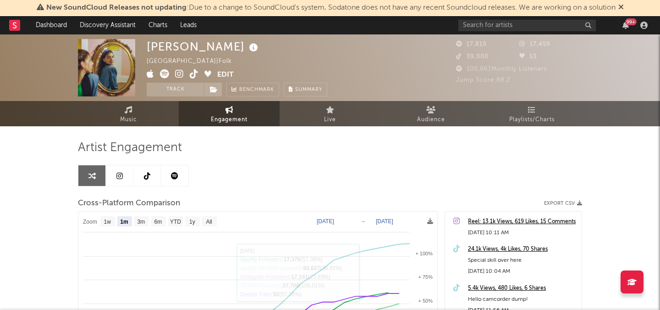
click at [134, 127] on div "Artist Engagement Cross-Platform Comparison Export CSV Zoom 1w 1m 3m 6m YTD 1y …" at bounding box center [330, 307] width 504 height 362
click at [145, 116] on link "Music" at bounding box center [128, 113] width 101 height 25
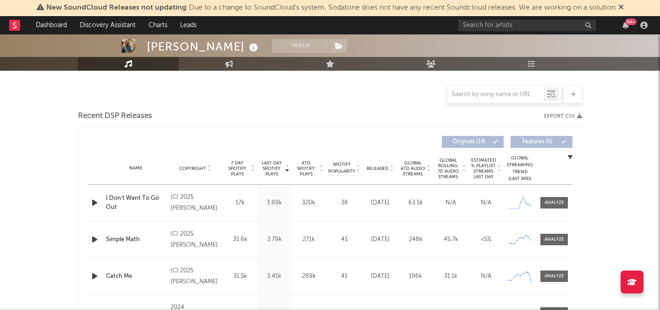
select select "6m"
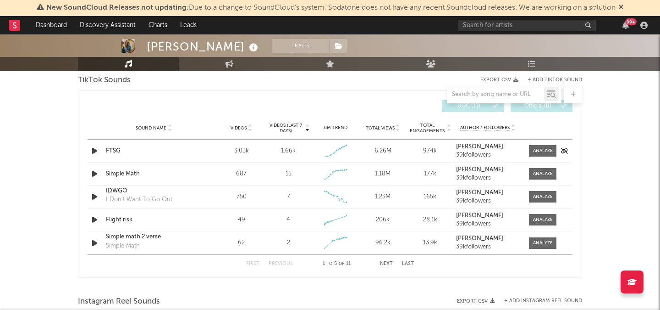
scroll to position [625, 0]
click at [541, 148] on div at bounding box center [543, 149] width 20 height 7
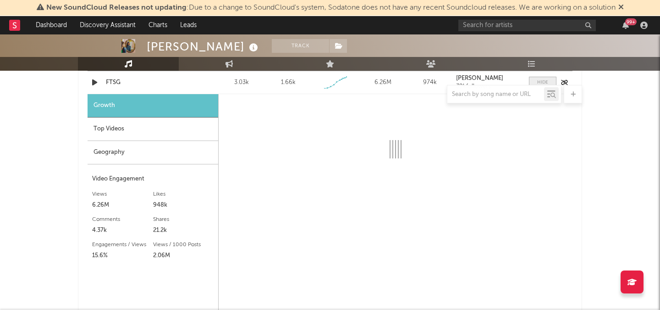
scroll to position [696, 0]
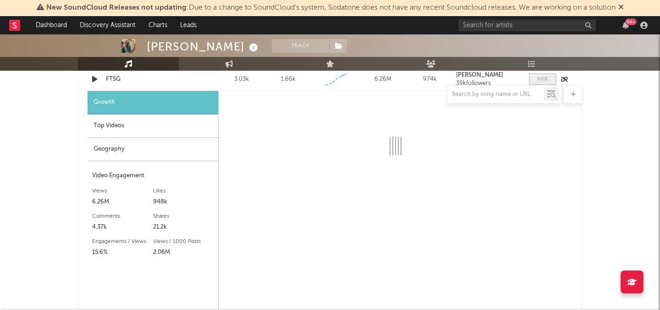
select select "1w"
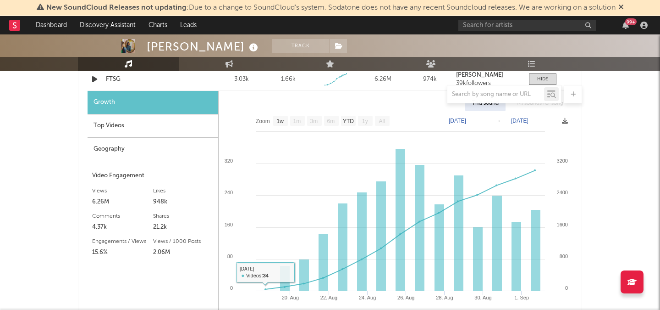
click at [132, 123] on div "Top Videos" at bounding box center [153, 125] width 131 height 23
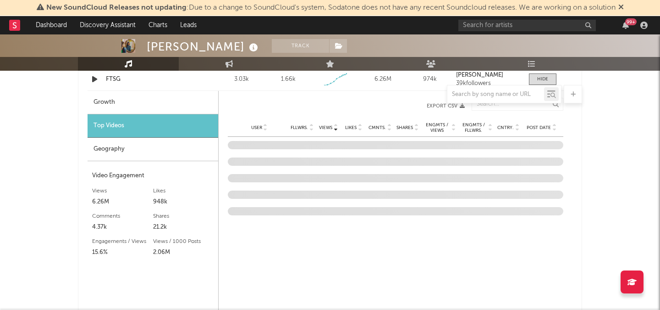
click at [157, 110] on div "Growth" at bounding box center [153, 102] width 131 height 23
select select "1w"
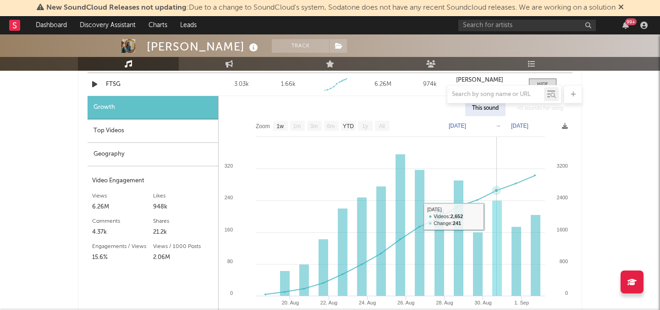
scroll to position [693, 0]
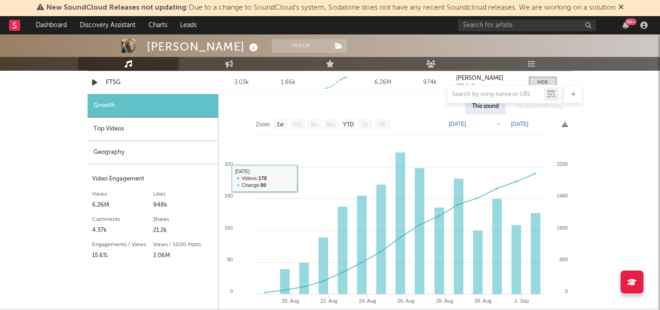
click at [170, 133] on div "Top Videos" at bounding box center [153, 128] width 131 height 23
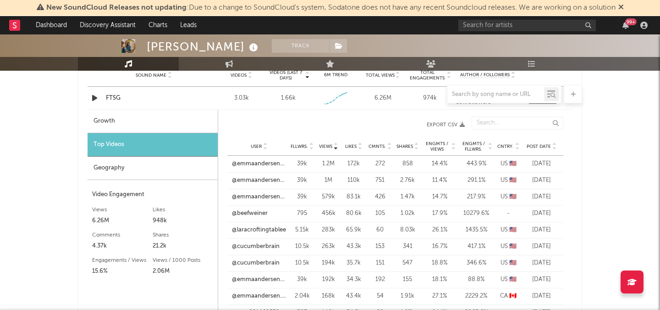
scroll to position [679, 0]
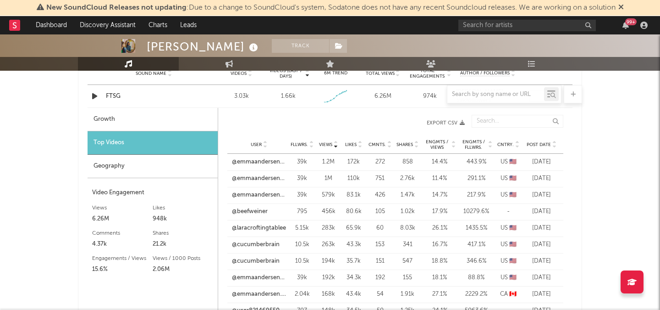
click at [143, 116] on div "Growth" at bounding box center [153, 119] width 130 height 23
select select "1w"
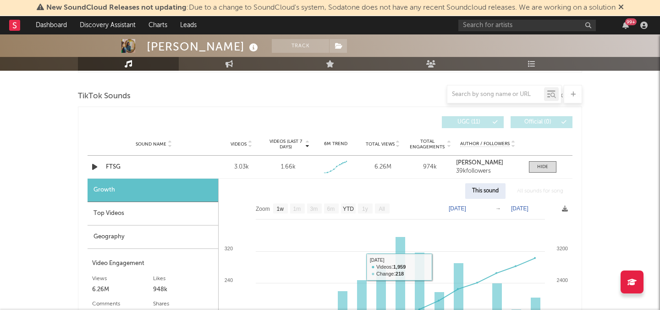
scroll to position [585, 0]
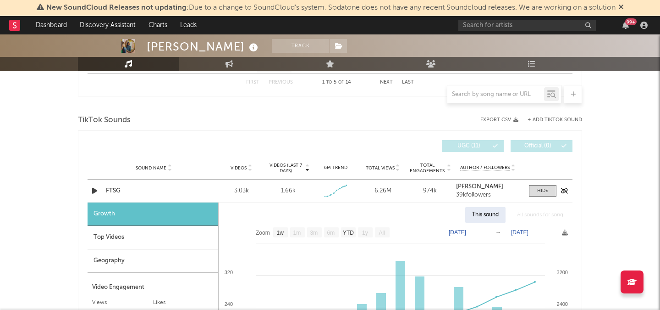
click at [114, 188] on div "FTSG" at bounding box center [154, 190] width 96 height 9
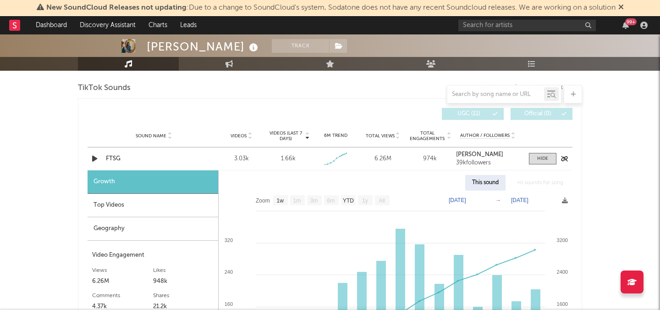
scroll to position [622, 0]
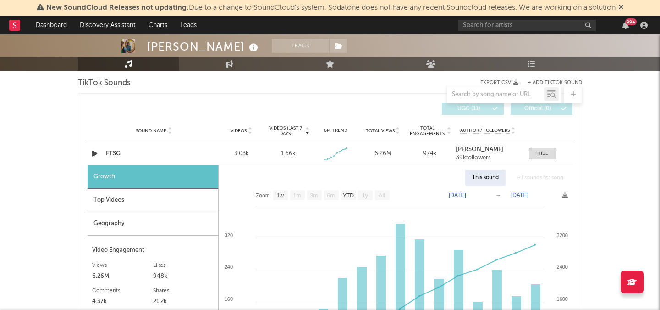
click at [298, 78] on div "TikTok Sounds" at bounding box center [330, 83] width 504 height 16
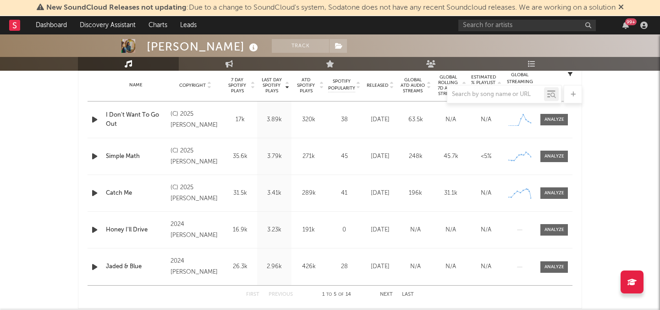
scroll to position [0, 0]
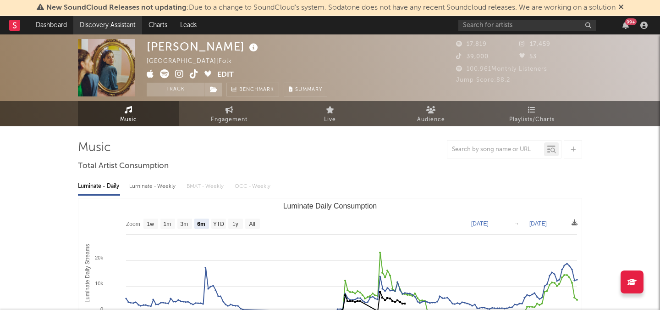
click at [88, 23] on link "Discovery Assistant" at bounding box center [107, 25] width 69 height 18
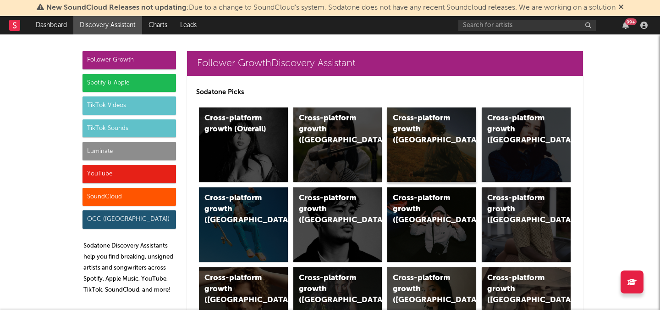
click at [398, 128] on div "Cross-platform growth (US)" at bounding box center [424, 129] width 62 height 33
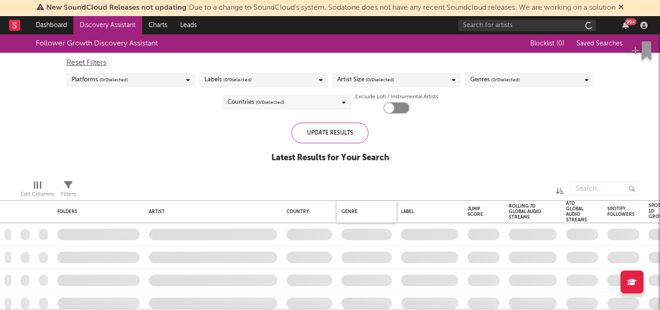
checkbox input "true"
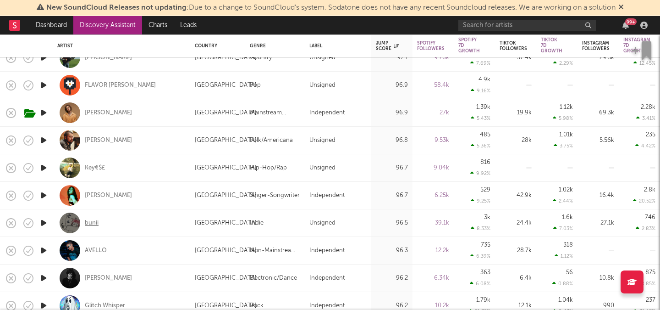
click at [93, 220] on div "bunii" at bounding box center [92, 223] width 14 height 8
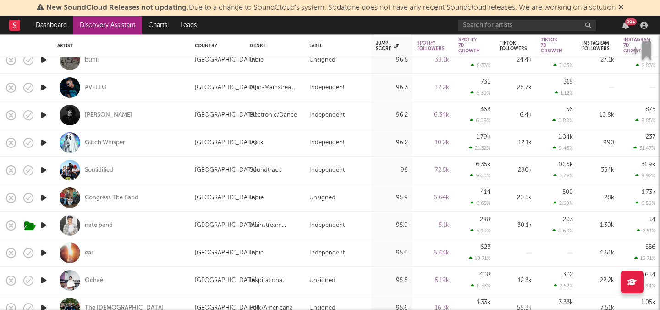
click at [104, 198] on div "Congress The Band" at bounding box center [112, 197] width 54 height 8
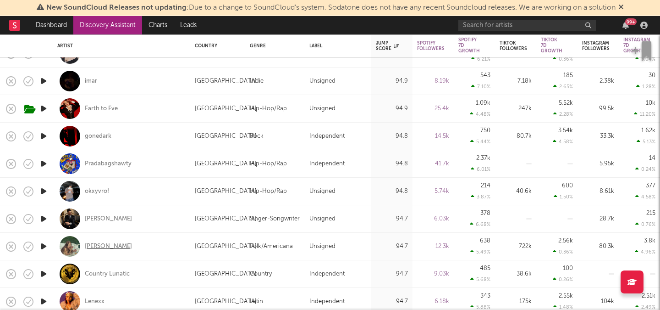
click at [106, 246] on div "Grace Runkle" at bounding box center [108, 246] width 47 height 8
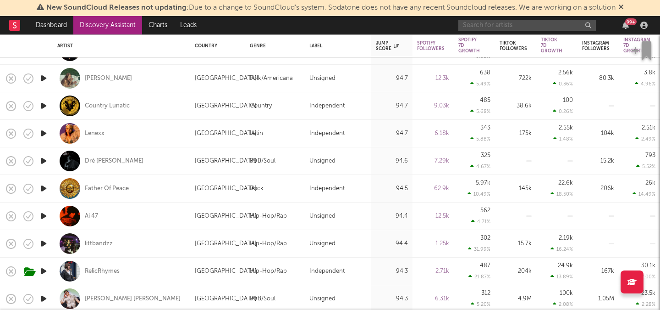
click at [489, 25] on input "text" at bounding box center [528, 25] width 138 height 11
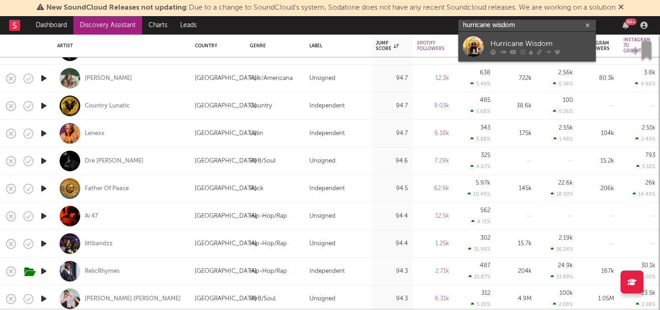
type input "hurricane wisdom"
click at [522, 44] on div "Hurricane Wisdom" at bounding box center [541, 43] width 101 height 11
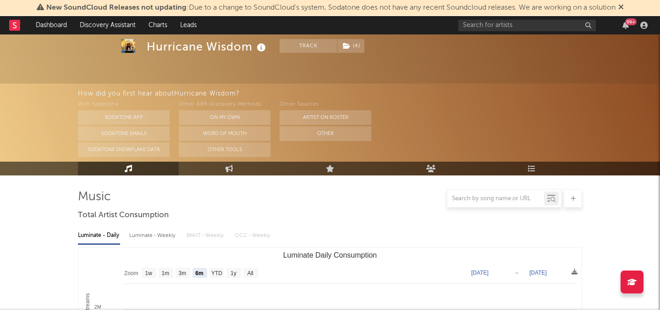
scroll to position [88, 0]
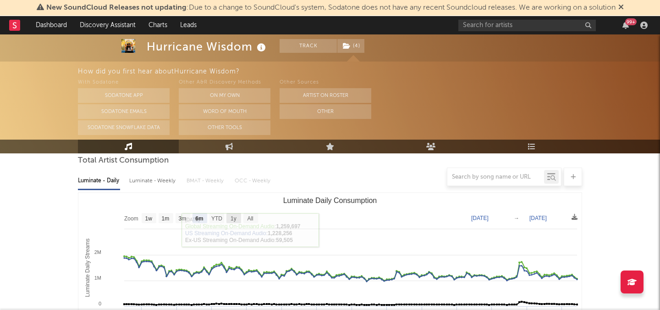
click at [232, 213] on rect "Luminate Daily Consumption" at bounding box center [234, 218] width 15 height 10
select select "1y"
type input "2024-08-31"
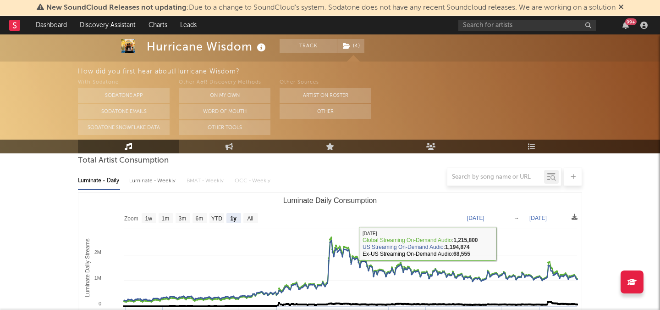
scroll to position [0, 0]
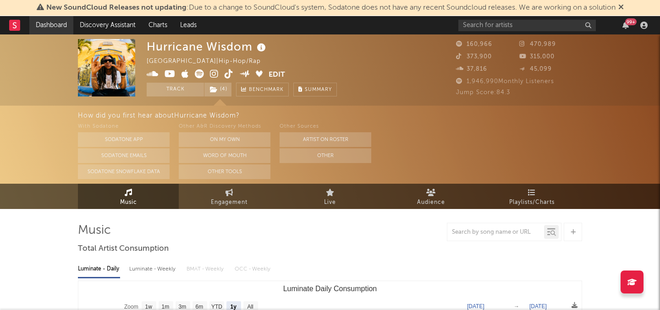
click at [46, 24] on link "Dashboard" at bounding box center [51, 25] width 44 height 18
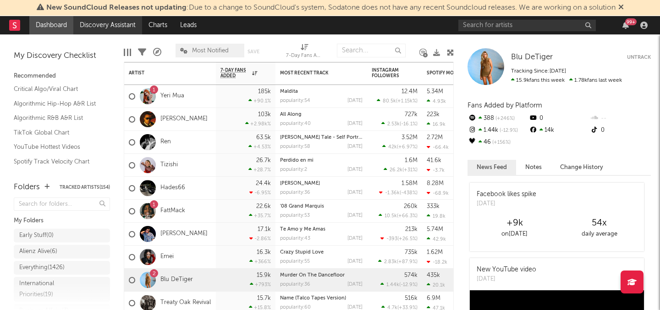
click at [133, 28] on link "Discovery Assistant" at bounding box center [107, 25] width 69 height 18
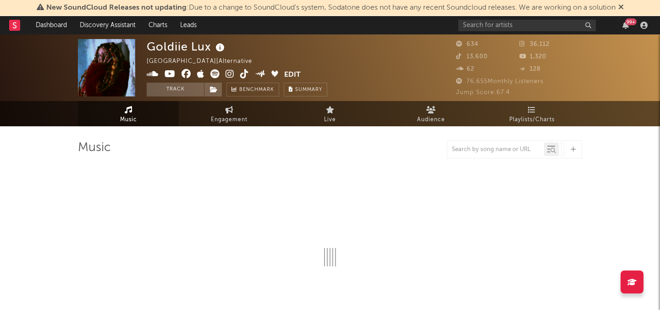
select select "6m"
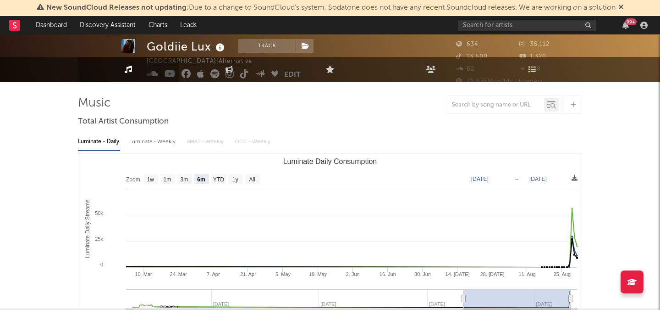
scroll to position [115, 0]
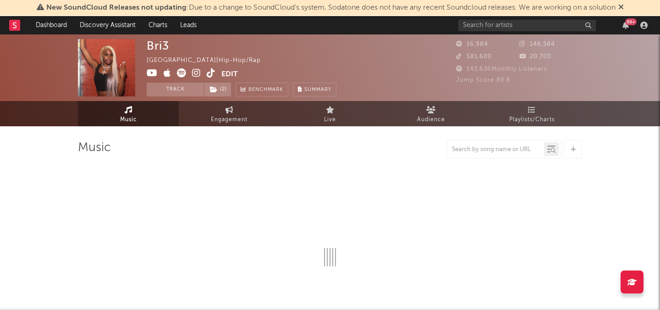
select select "6m"
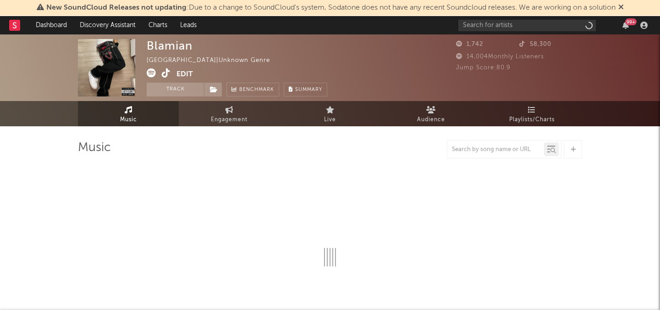
select select "1w"
